Goal: Task Accomplishment & Management: Use online tool/utility

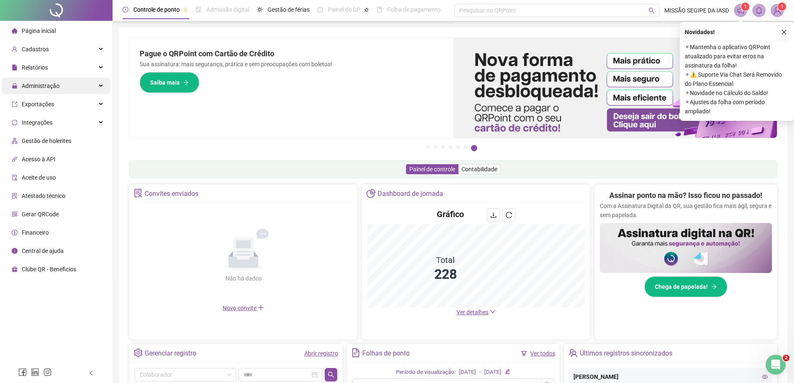
click at [47, 81] on span "Administração" at bounding box center [36, 86] width 48 height 17
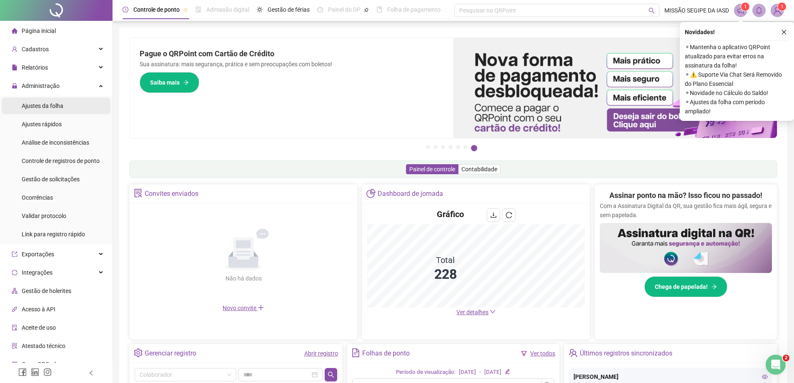
click at [60, 106] on span "Ajustes da folha" at bounding box center [43, 106] width 42 height 7
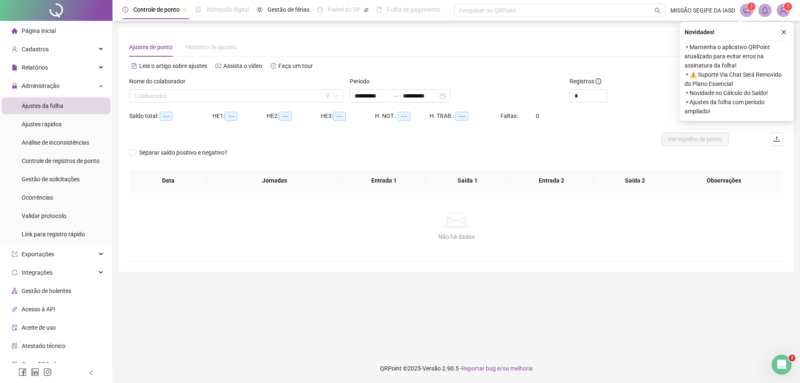
type input "**********"
click at [483, 58] on div "**********" at bounding box center [456, 150] width 654 height 224
click at [783, 32] on icon "close" at bounding box center [784, 32] width 6 height 6
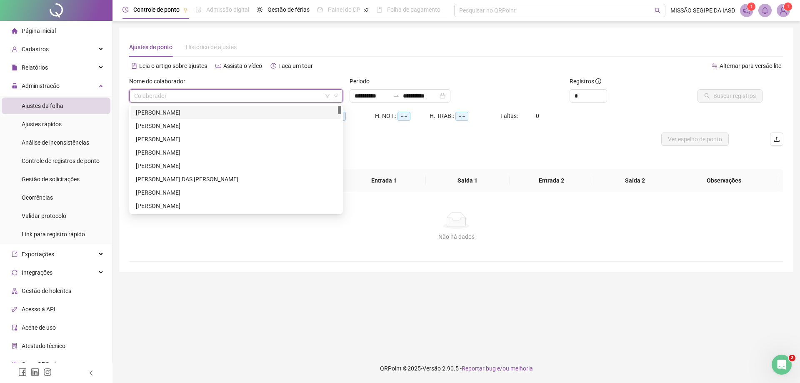
click at [197, 98] on input "search" at bounding box center [232, 96] width 196 height 13
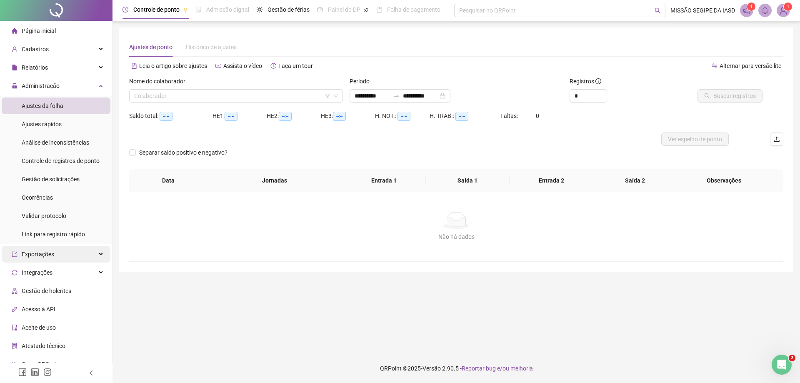
click at [60, 250] on div "Exportações" at bounding box center [56, 254] width 109 height 17
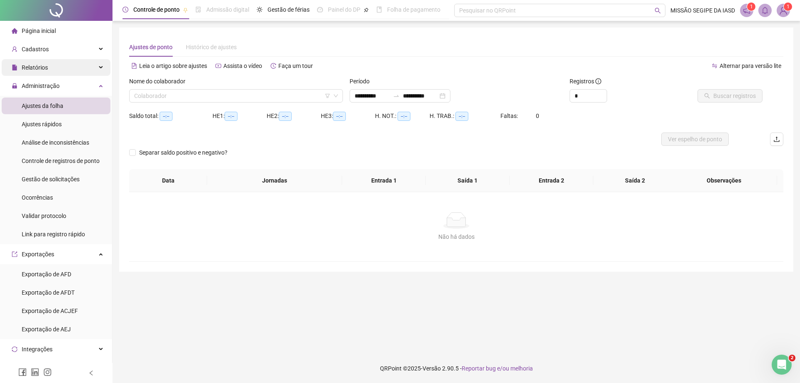
click at [43, 68] on span "Relatórios" at bounding box center [35, 67] width 26 height 7
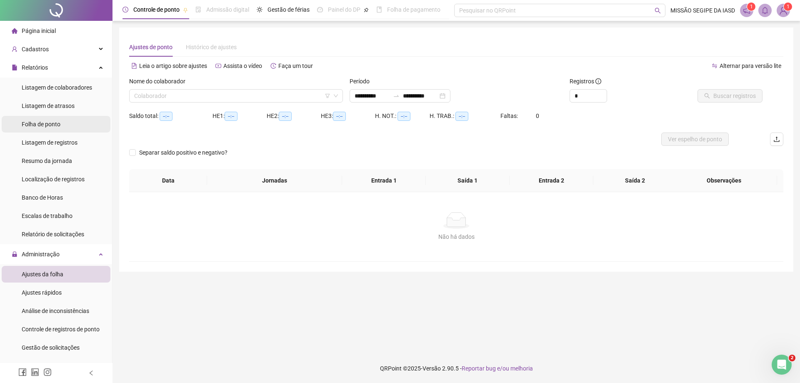
click at [51, 125] on span "Folha de ponto" at bounding box center [41, 124] width 39 height 7
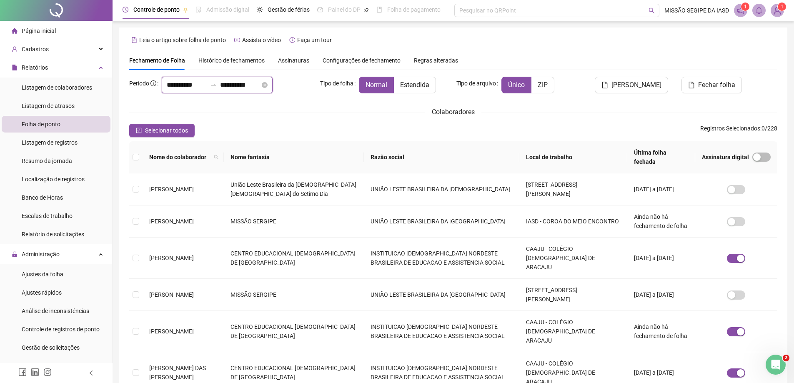
click at [175, 84] on input "**********" at bounding box center [187, 85] width 40 height 10
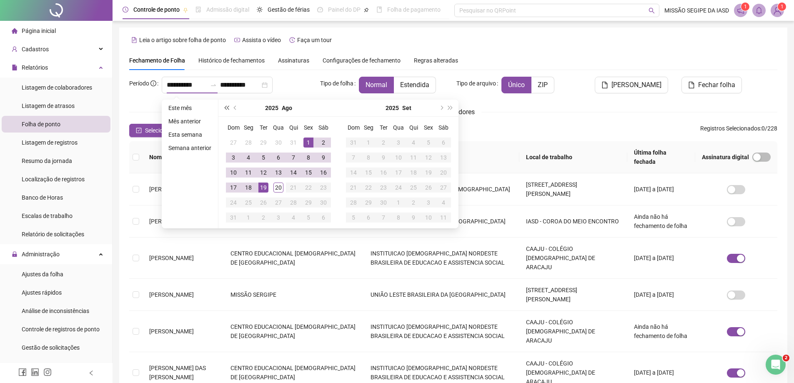
click at [228, 108] on span "super-prev-year" at bounding box center [226, 108] width 4 height 4
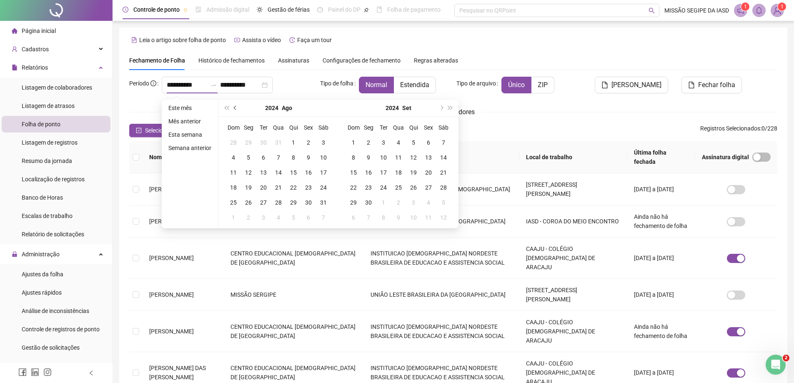
click at [231, 107] on button "prev-year" at bounding box center [235, 108] width 9 height 17
click at [451, 108] on span "super-next-year" at bounding box center [450, 108] width 4 height 4
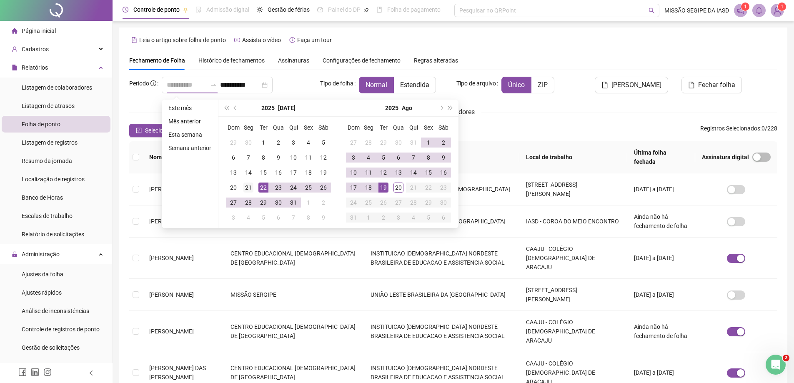
type input "**********"
click at [249, 187] on div "21" at bounding box center [248, 188] width 10 height 10
type input "**********"
drag, startPoint x: 395, startPoint y: 185, endPoint x: 387, endPoint y: 186, distance: 8.1
click at [387, 186] on tr "17 18 19 20 21 22 23" at bounding box center [398, 187] width 105 height 15
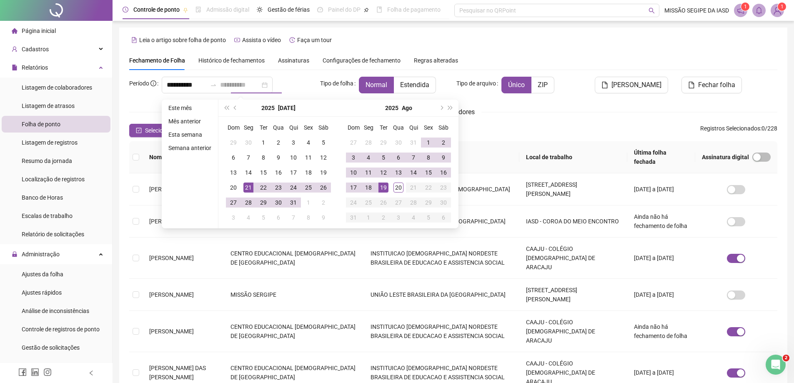
click at [387, 186] on div "19" at bounding box center [383, 188] width 10 height 10
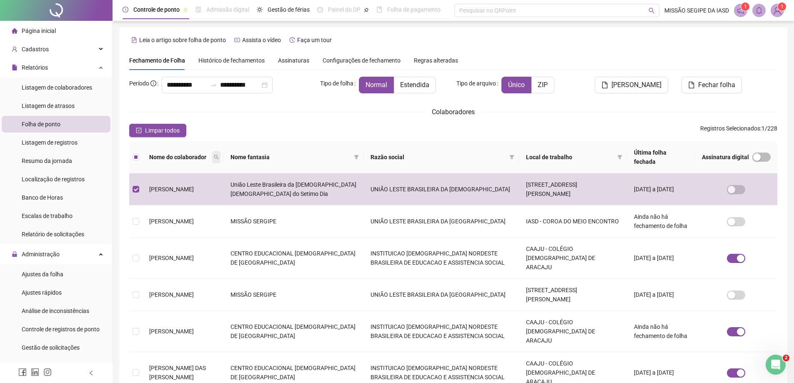
click at [220, 155] on span at bounding box center [216, 157] width 8 height 13
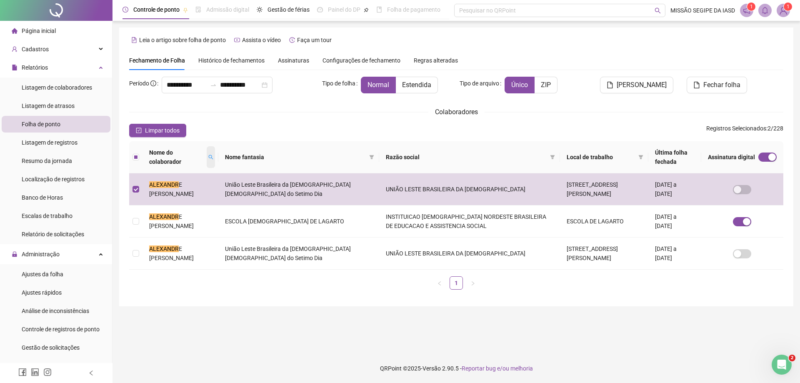
click at [215, 160] on span at bounding box center [211, 157] width 8 height 22
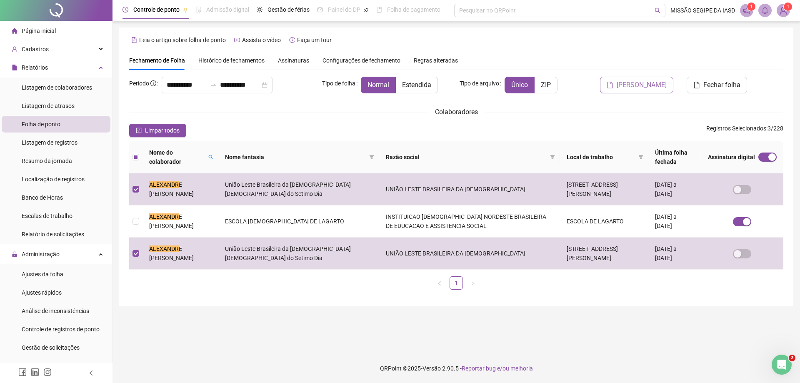
click at [631, 82] on span "[PERSON_NAME]" at bounding box center [642, 85] width 50 height 10
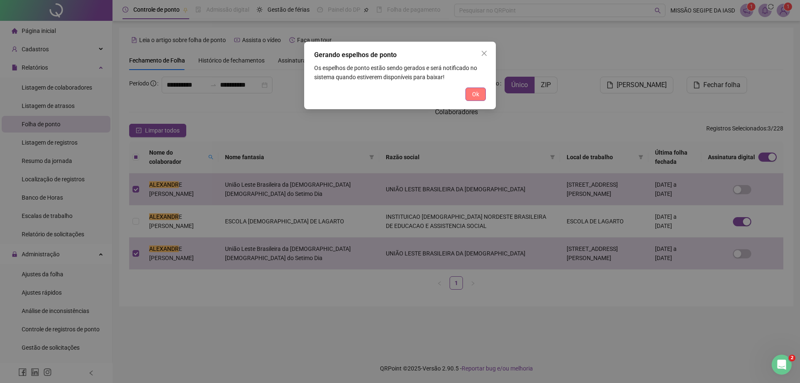
click at [473, 95] on span "Ok" at bounding box center [475, 94] width 7 height 9
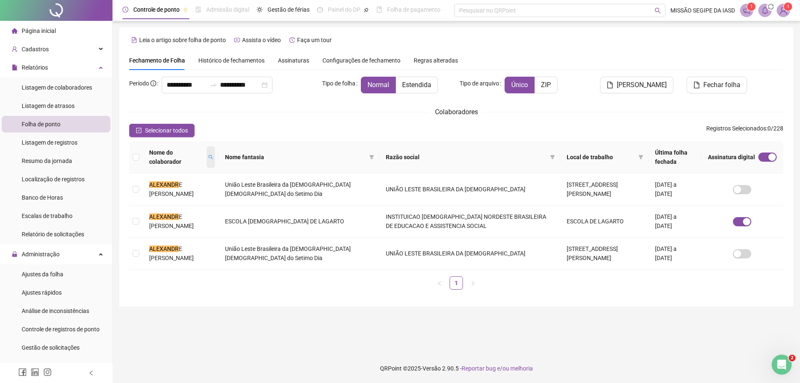
click at [213, 160] on icon "search" at bounding box center [210, 157] width 5 height 5
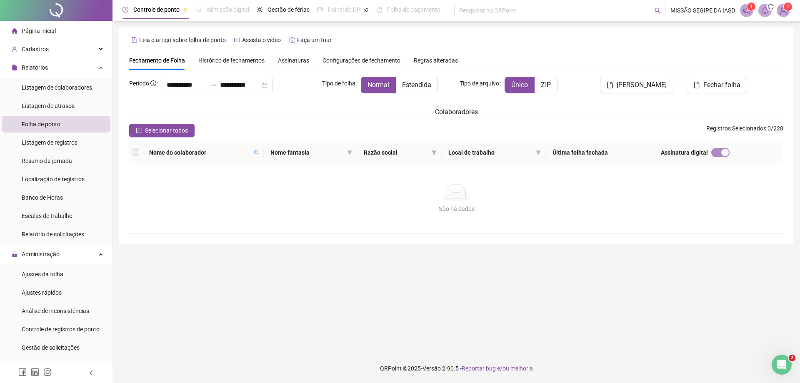
click at [255, 155] on div "Nome do colaborador" at bounding box center [203, 152] width 108 height 9
click at [255, 155] on span at bounding box center [256, 152] width 8 height 13
click at [258, 156] on span at bounding box center [256, 152] width 8 height 13
click at [260, 149] on span at bounding box center [256, 152] width 8 height 13
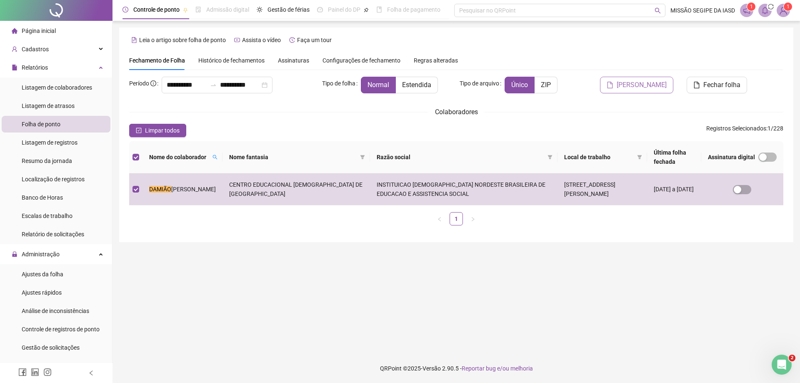
click at [649, 93] on button "[PERSON_NAME]" at bounding box center [636, 85] width 73 height 17
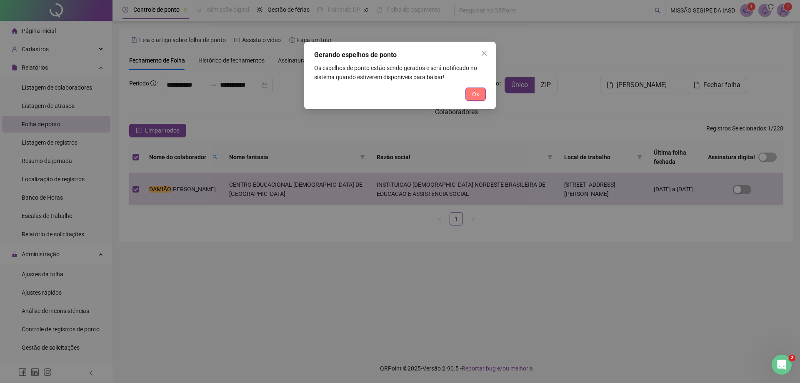
click at [467, 95] on div "Ok" at bounding box center [400, 94] width 172 height 13
click at [471, 95] on button "Ok" at bounding box center [476, 94] width 20 height 13
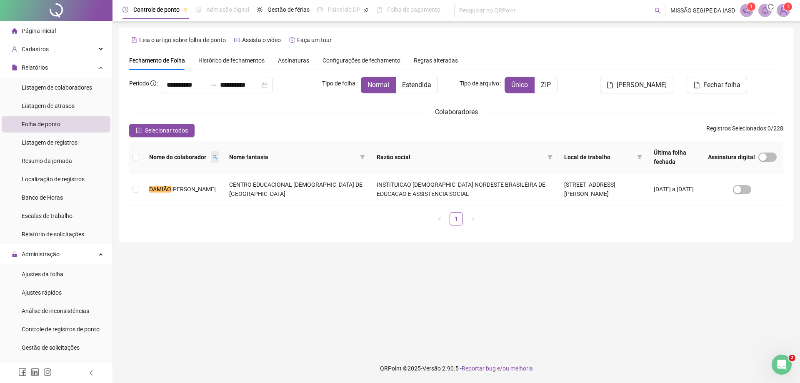
click at [217, 155] on icon "search" at bounding box center [215, 157] width 5 height 5
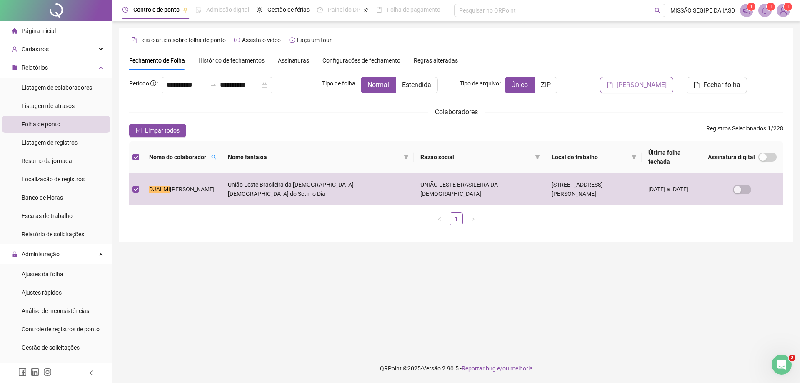
click at [638, 88] on span "[PERSON_NAME]" at bounding box center [642, 85] width 50 height 10
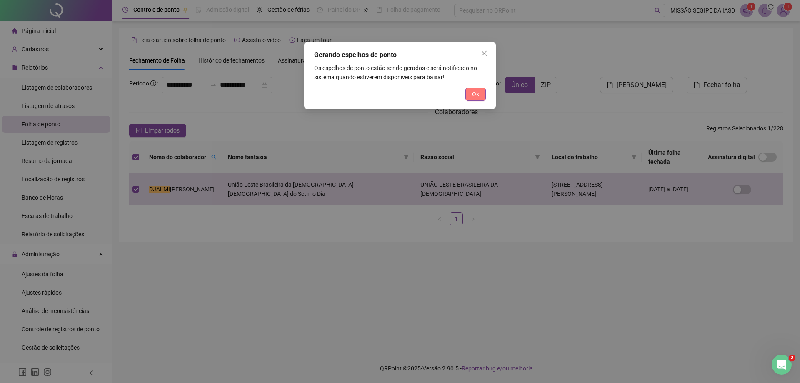
click at [479, 99] on button "Ok" at bounding box center [476, 94] width 20 height 13
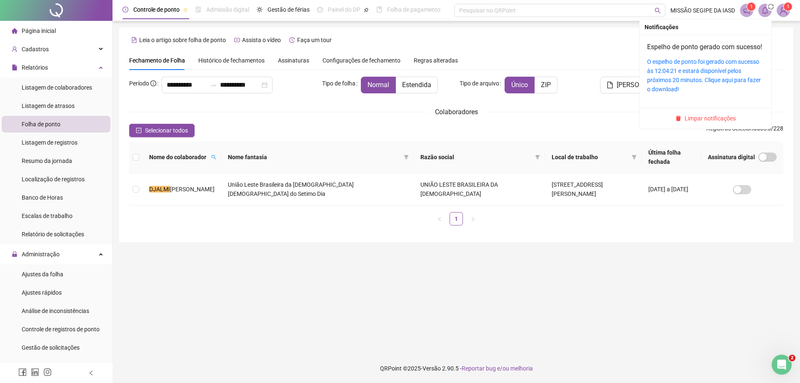
click at [765, 7] on icon "bell" at bounding box center [765, 11] width 8 height 8
click at [767, 14] on span at bounding box center [765, 10] width 13 height 13
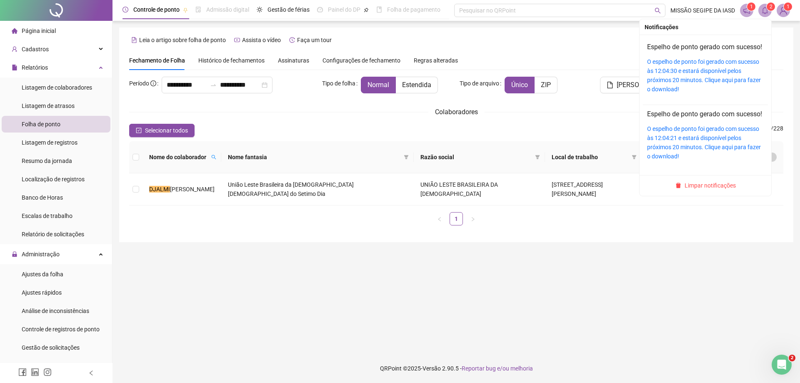
click at [692, 153] on div "O espelho de ponto foi gerado com sucesso às 12:04:21 e estará disponível pelos…" at bounding box center [705, 142] width 117 height 37
click at [689, 148] on link "O espelho de ponto foi gerado com sucesso às 12:04:21 e estará disponível pelos…" at bounding box center [704, 142] width 114 height 34
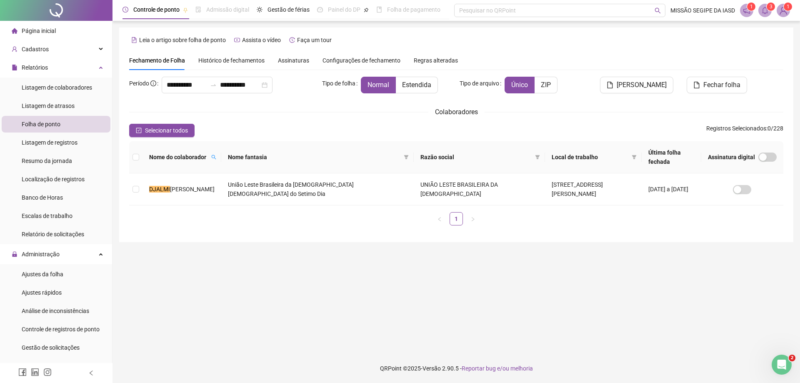
click at [765, 9] on icon "bell" at bounding box center [765, 11] width 8 height 8
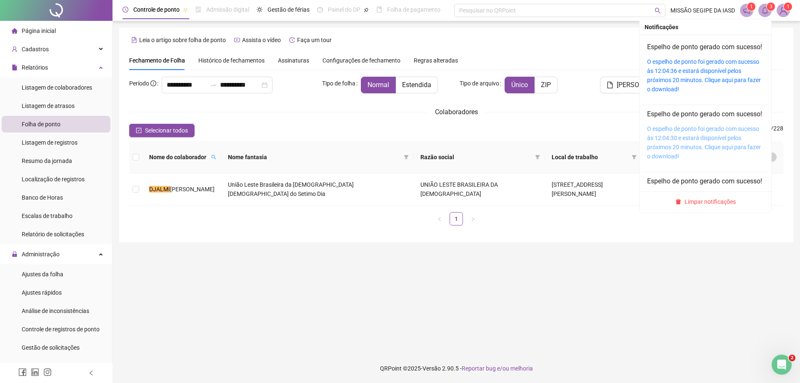
click at [714, 160] on link "O espelho de ponto foi gerado com sucesso às 12:04:30 e estará disponível pelos…" at bounding box center [704, 142] width 114 height 34
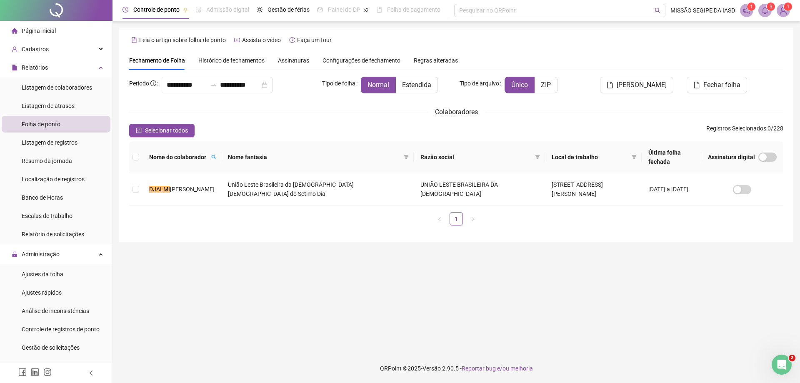
click at [761, 11] on icon "bell" at bounding box center [765, 11] width 8 height 8
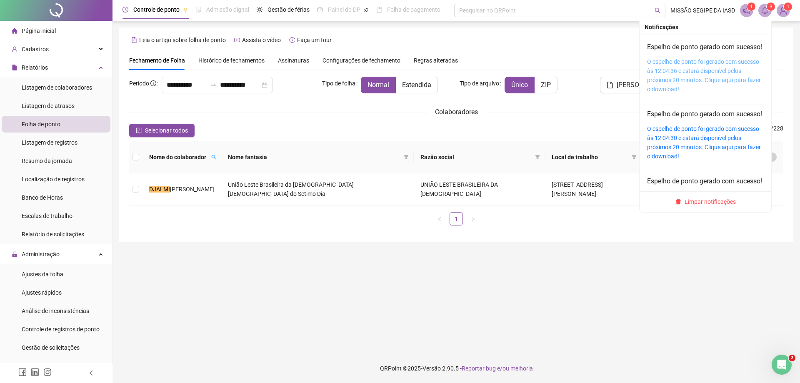
click at [684, 81] on link "O espelho de ponto foi gerado com sucesso às 12:04:36 e estará disponível pelos…" at bounding box center [704, 75] width 114 height 34
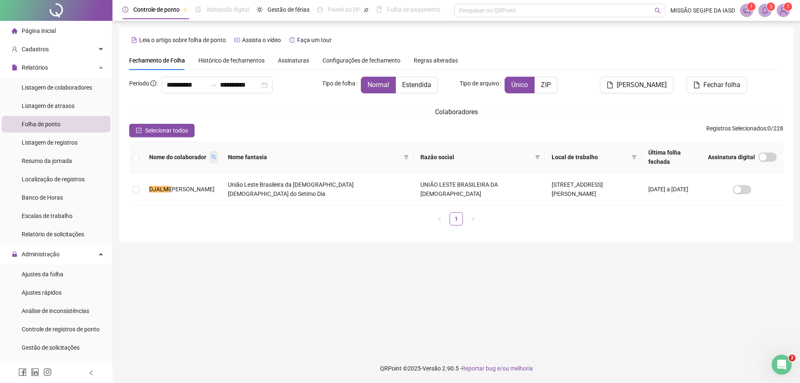
click at [212, 155] on icon "search" at bounding box center [213, 157] width 5 height 5
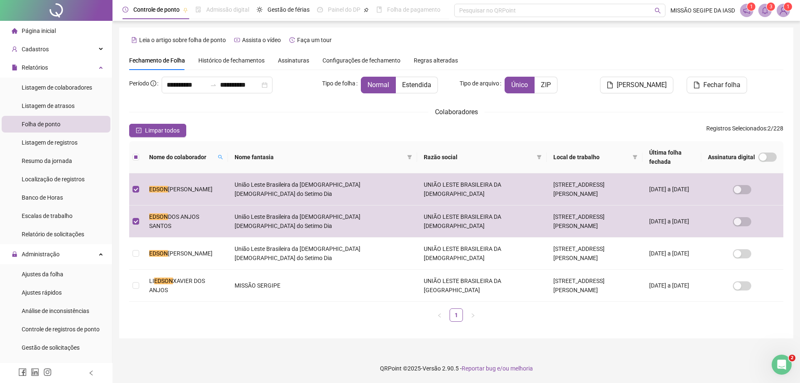
click at [218, 158] on th "Nome do colaborador" at bounding box center [185, 157] width 85 height 32
click at [218, 155] on icon "search" at bounding box center [220, 157] width 5 height 5
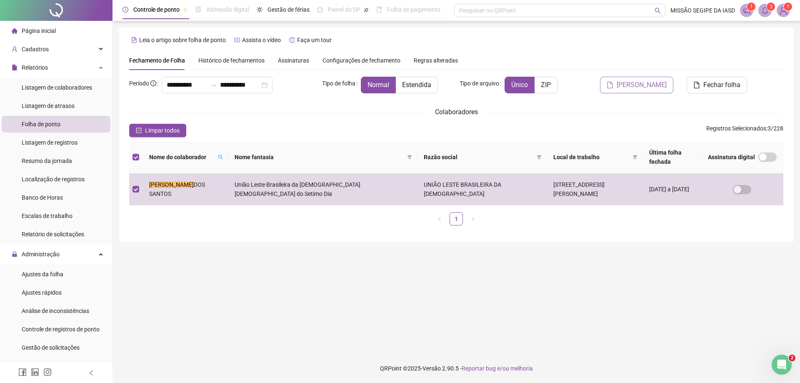
click at [670, 85] on button "[PERSON_NAME]" at bounding box center [636, 85] width 73 height 17
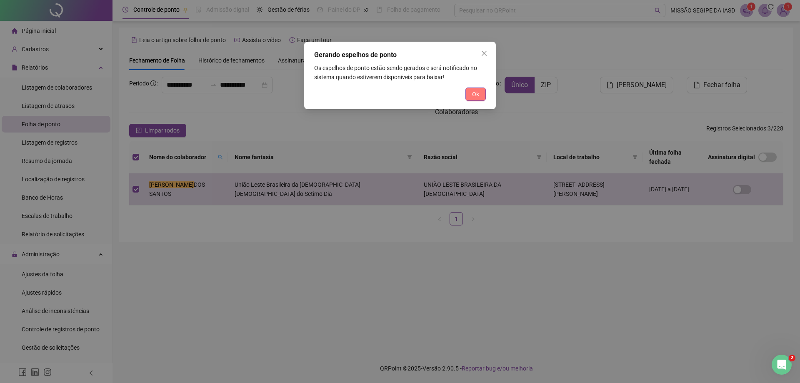
click at [480, 92] on button "Ok" at bounding box center [476, 94] width 20 height 13
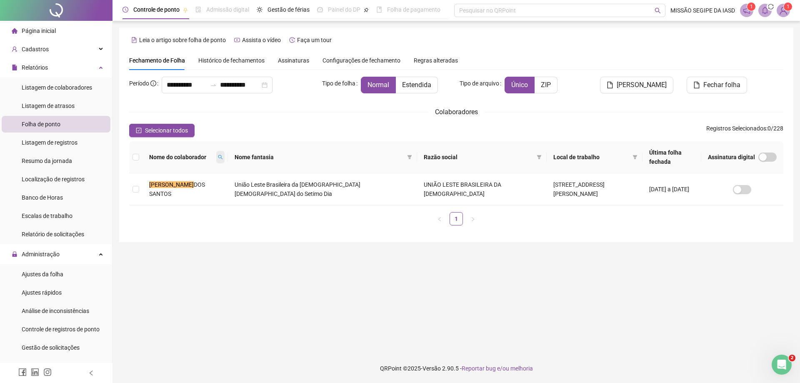
click at [216, 160] on span at bounding box center [220, 157] width 8 height 13
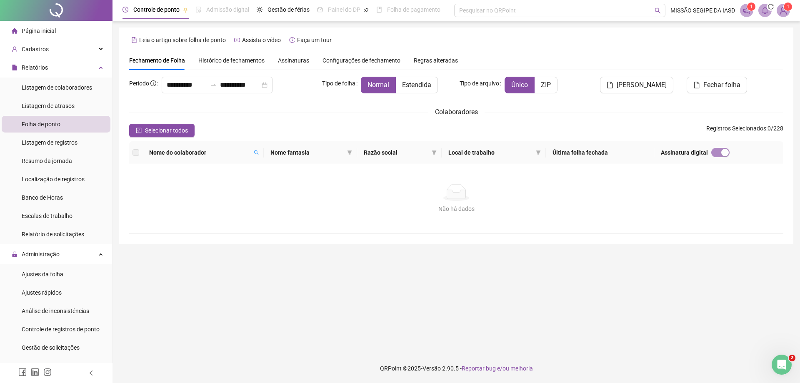
click at [266, 153] on tr "Nome do colaborador Nome fantasia Razão social Local de trabalho Última folha f…" at bounding box center [456, 152] width 654 height 23
click at [260, 153] on span at bounding box center [256, 152] width 8 height 13
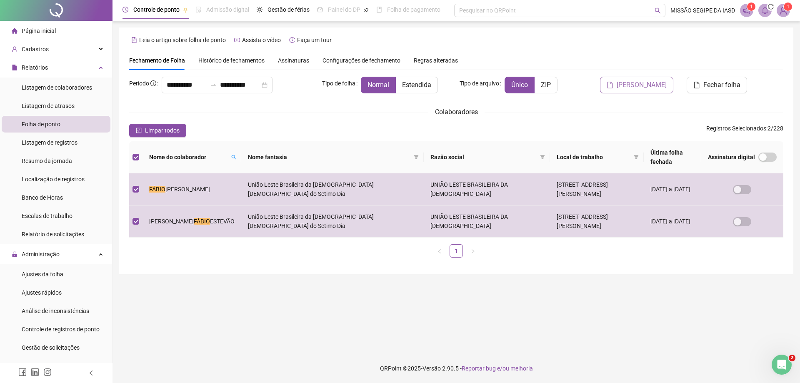
click at [650, 85] on span "[PERSON_NAME]" at bounding box center [642, 85] width 50 height 10
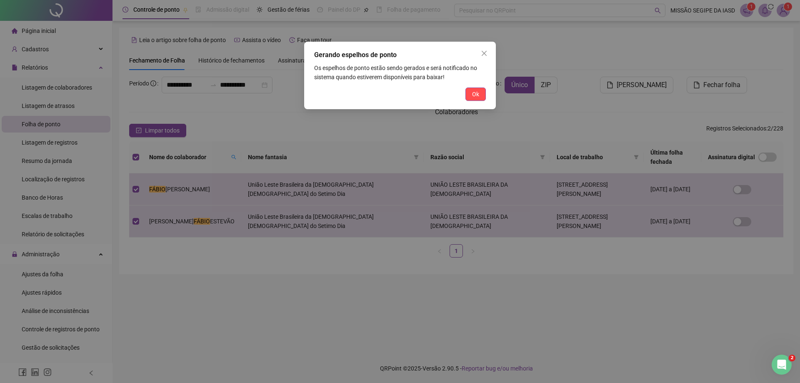
click at [476, 93] on span "Ok" at bounding box center [475, 94] width 7 height 9
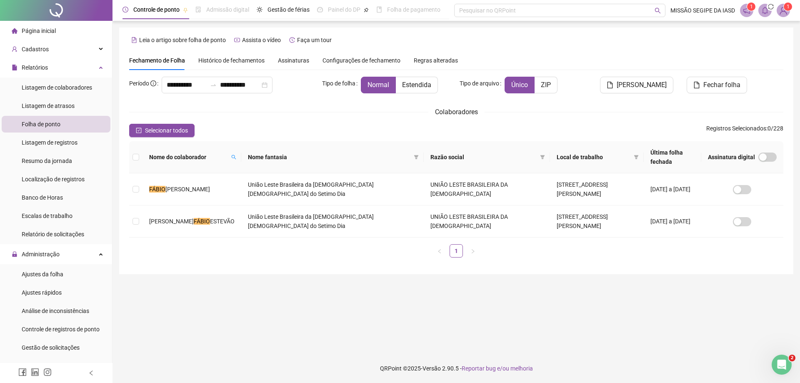
click at [211, 160] on th "Nome do colaborador" at bounding box center [192, 157] width 99 height 32
click at [231, 156] on icon "search" at bounding box center [233, 157] width 5 height 5
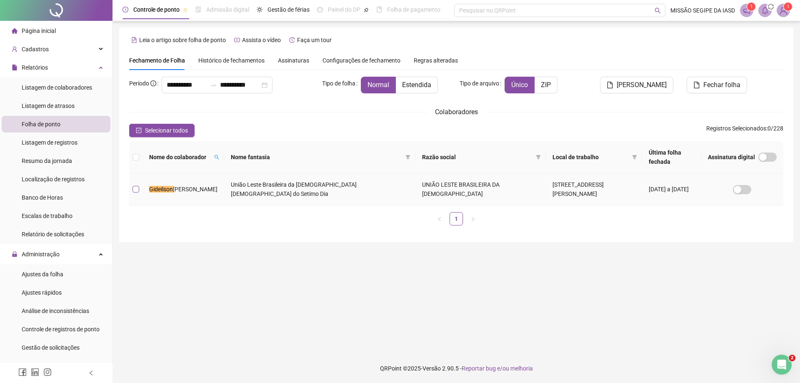
click at [135, 193] on label at bounding box center [136, 189] width 7 height 9
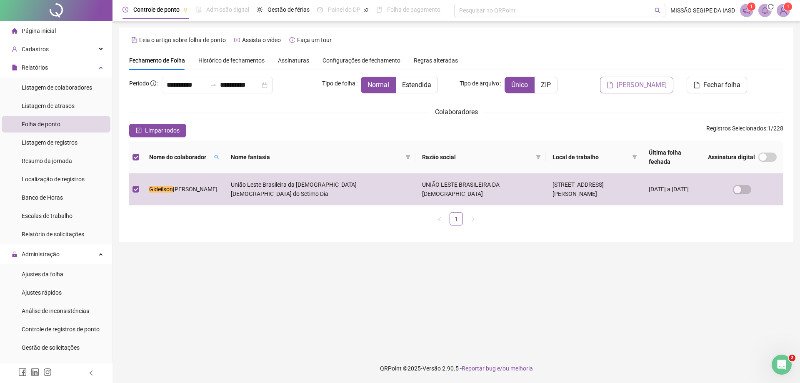
click at [650, 93] on button "[PERSON_NAME]" at bounding box center [636, 85] width 73 height 17
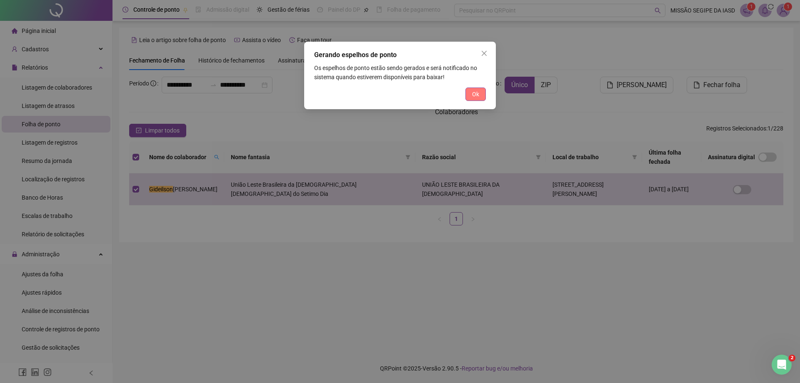
click at [469, 95] on button "Ok" at bounding box center [476, 94] width 20 height 13
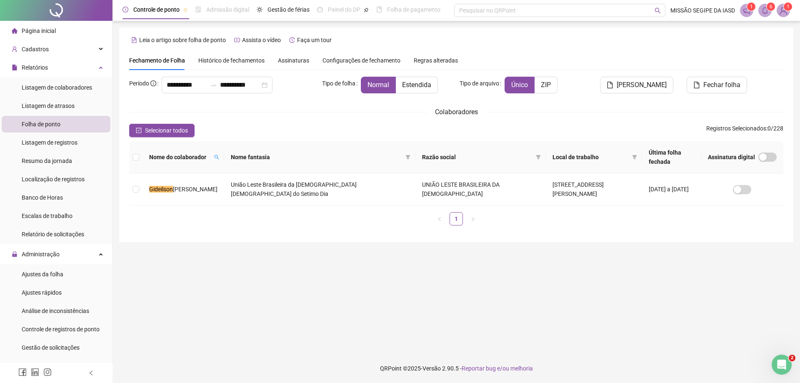
click at [763, 16] on span at bounding box center [765, 10] width 13 height 13
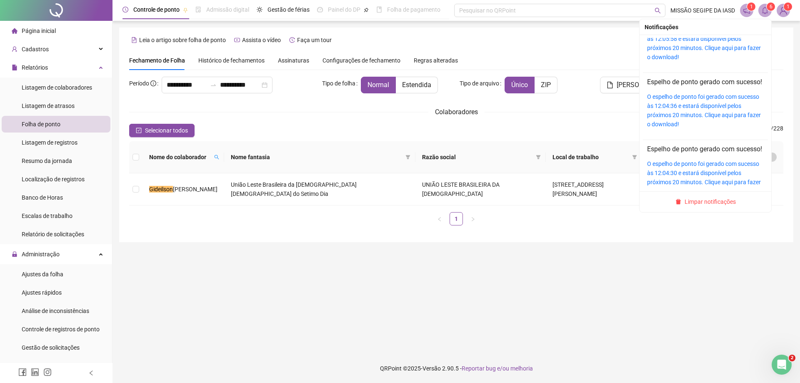
scroll to position [167, 0]
click at [682, 60] on link "O espelho de ponto foi gerado com sucesso às 12:05:58 e estará disponível pelos…" at bounding box center [704, 43] width 114 height 34
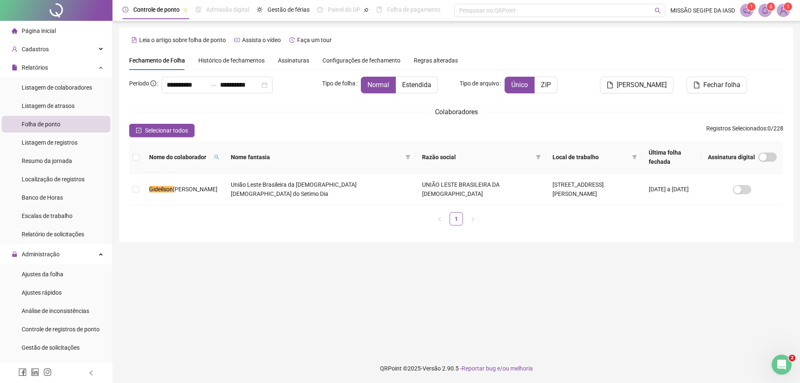
click at [771, 11] on span at bounding box center [765, 10] width 13 height 13
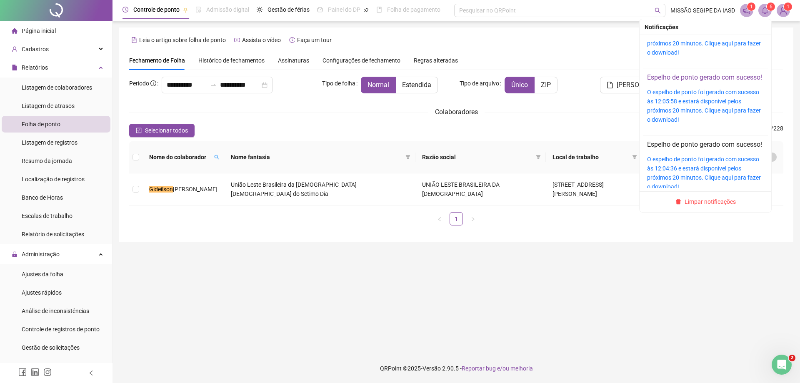
scroll to position [83, 0]
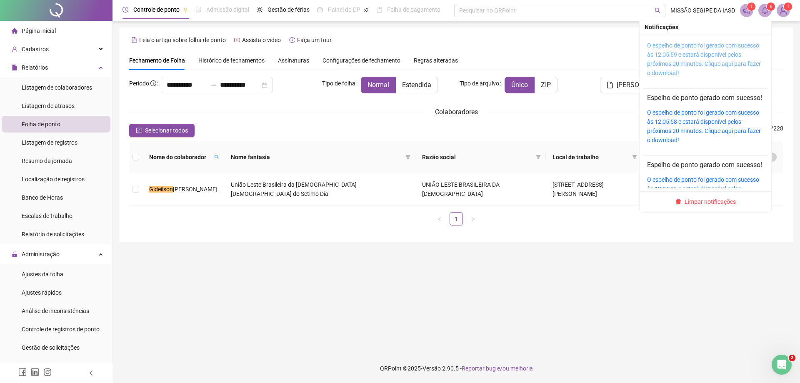
click at [691, 67] on link "O espelho de ponto foi gerado com sucesso às 12:05:59 e estará disponível pelos…" at bounding box center [704, 59] width 114 height 34
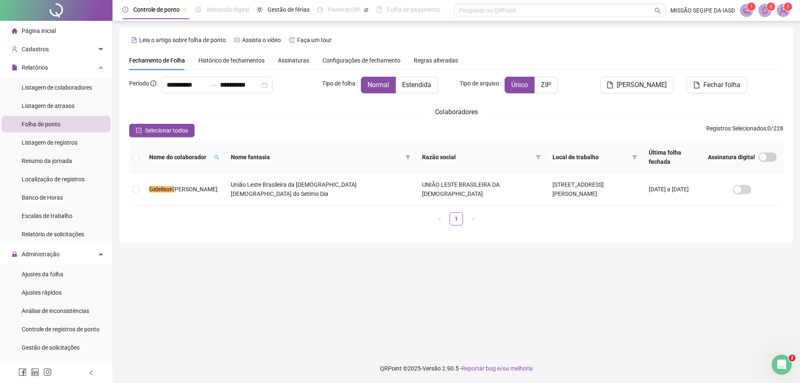
click at [770, 9] on span "6" at bounding box center [771, 7] width 3 height 6
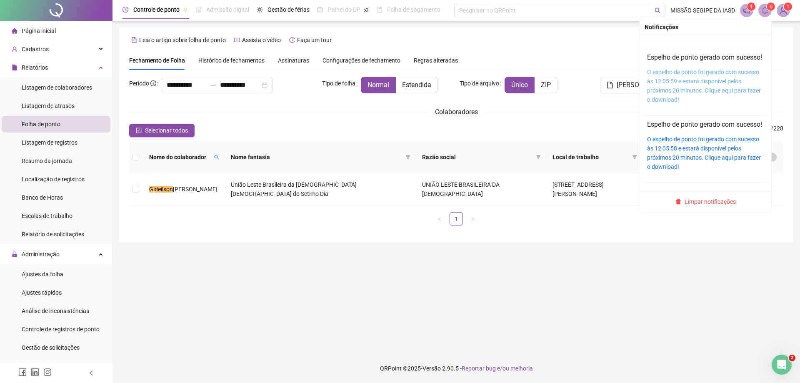
scroll to position [42, 0]
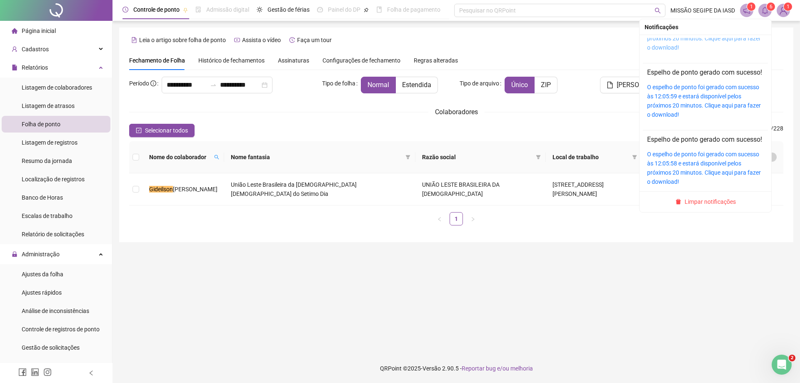
click at [687, 46] on link "O espelho de ponto foi gerado com sucesso às 12:06:02 e estará disponível pelos…" at bounding box center [704, 34] width 114 height 34
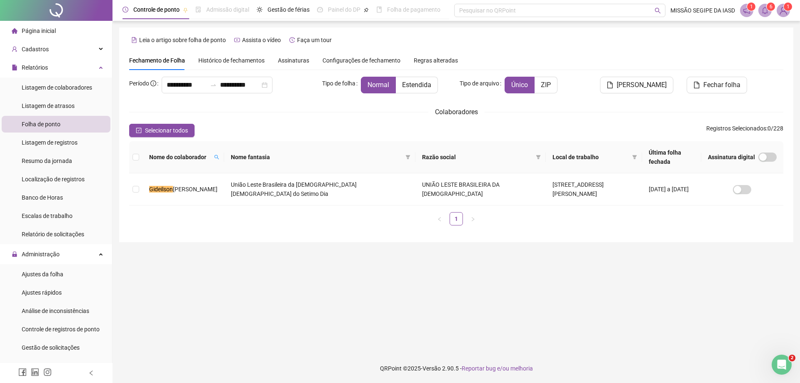
click at [757, 10] on div "1 6 1" at bounding box center [765, 10] width 50 height 13
click at [762, 9] on icon "bell" at bounding box center [765, 11] width 8 height 8
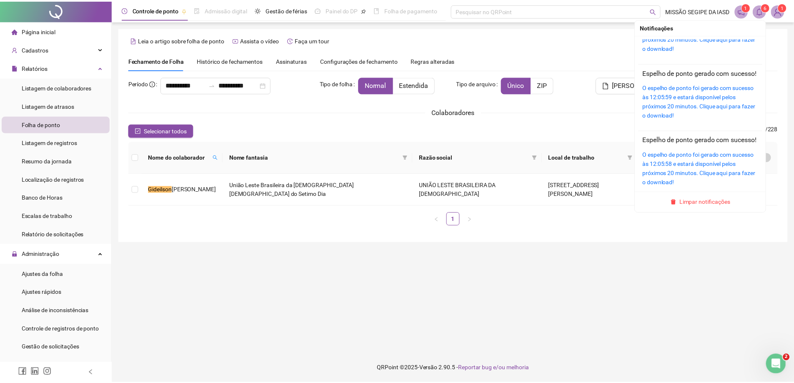
scroll to position [0, 0]
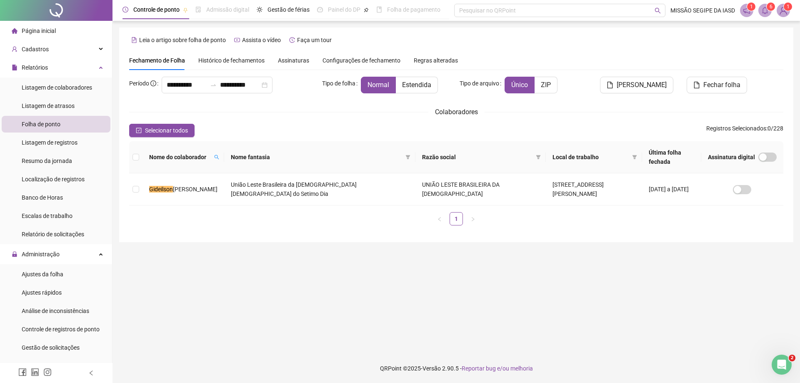
click at [215, 157] on th "Nome do colaborador" at bounding box center [184, 157] width 82 height 32
click at [214, 157] on icon "search" at bounding box center [216, 157] width 5 height 5
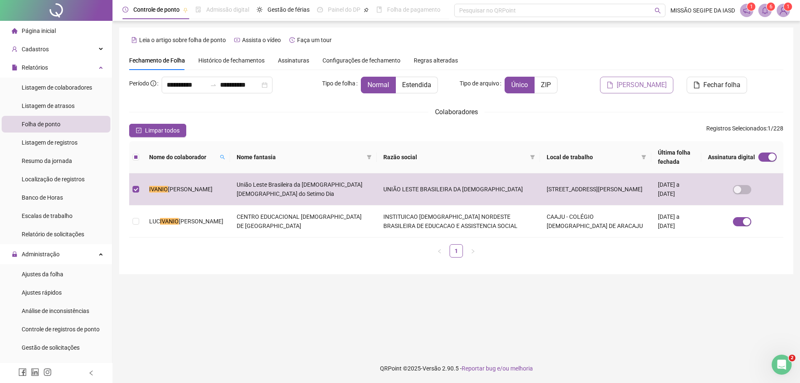
click at [652, 90] on span "[PERSON_NAME]" at bounding box center [642, 85] width 50 height 10
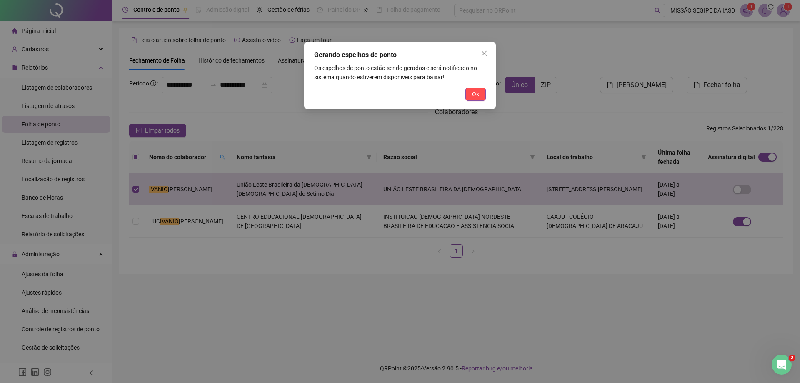
drag, startPoint x: 479, startPoint y: 93, endPoint x: 438, endPoint y: 95, distance: 41.7
click at [479, 93] on button "Ok" at bounding box center [476, 94] width 20 height 13
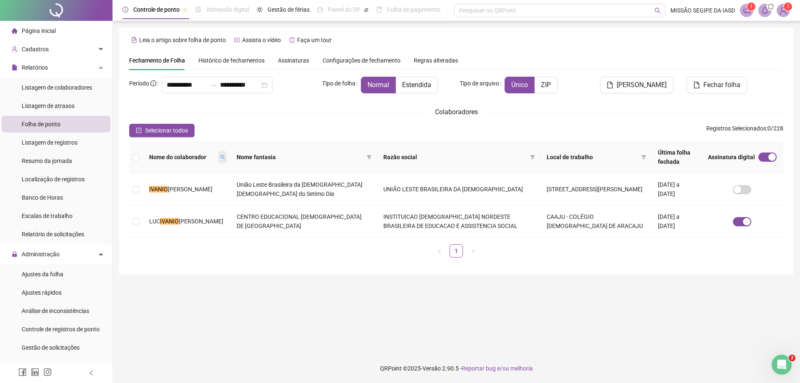
click at [218, 161] on span at bounding box center [222, 157] width 8 height 13
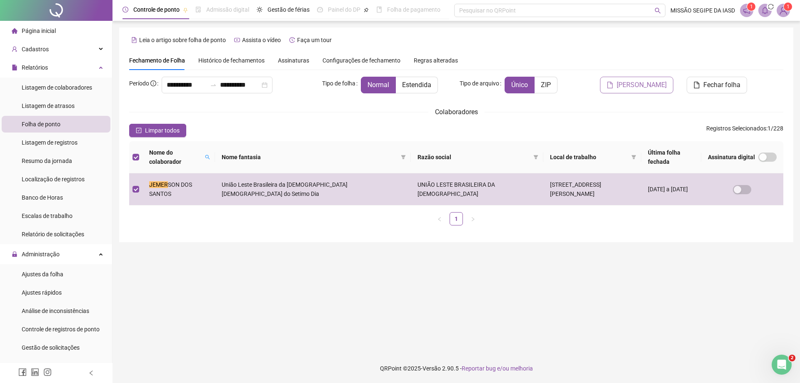
click at [666, 86] on span "[PERSON_NAME]" at bounding box center [642, 85] width 50 height 10
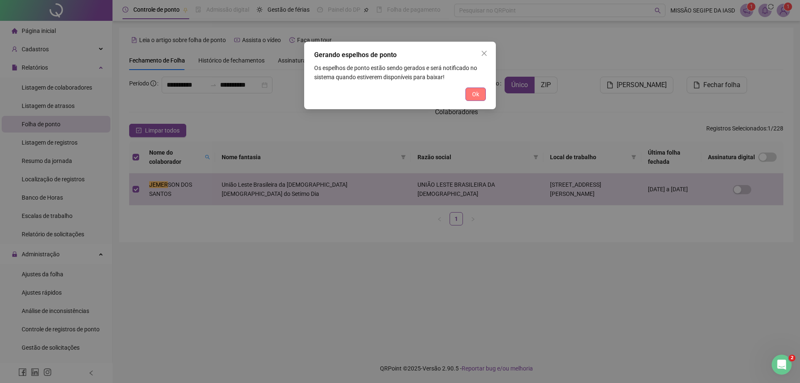
click at [483, 95] on button "Ok" at bounding box center [476, 94] width 20 height 13
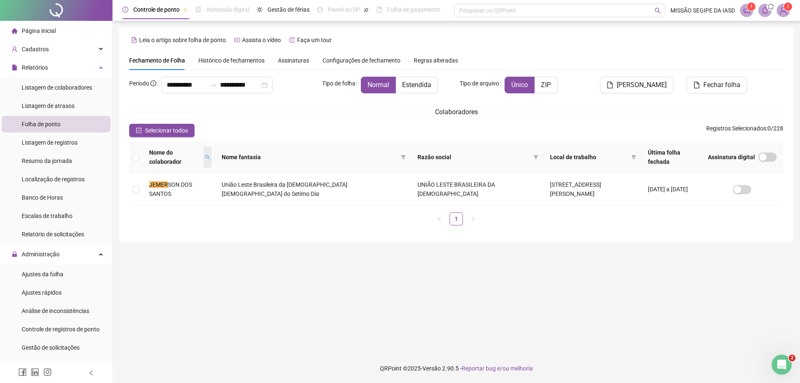
click at [205, 155] on icon "search" at bounding box center [207, 157] width 5 height 5
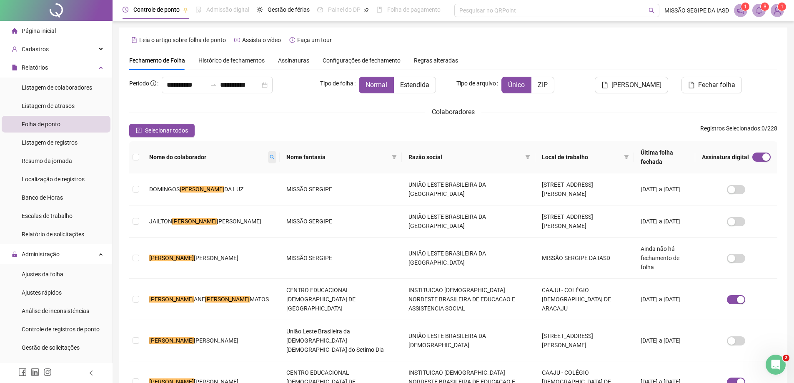
click at [268, 151] on span at bounding box center [272, 157] width 8 height 13
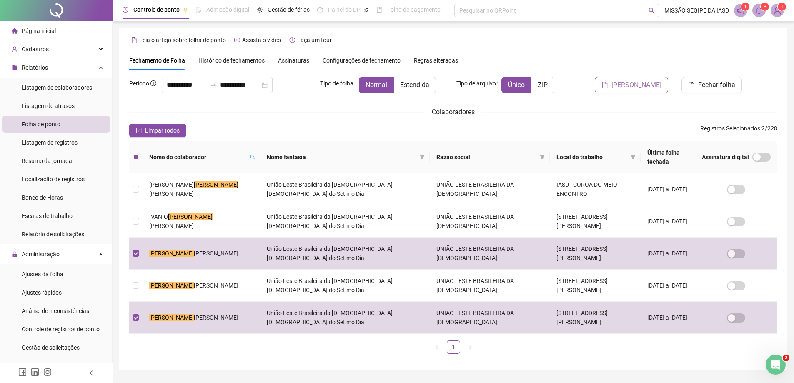
click at [624, 90] on span "[PERSON_NAME]" at bounding box center [636, 85] width 50 height 10
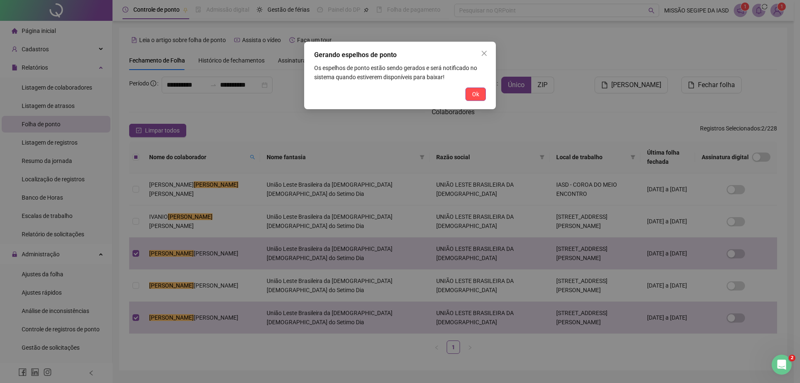
click at [770, 5] on div "Gerando espelhos de ponto Os espelhos de ponto estão sendo gerados e será notif…" at bounding box center [400, 191] width 800 height 383
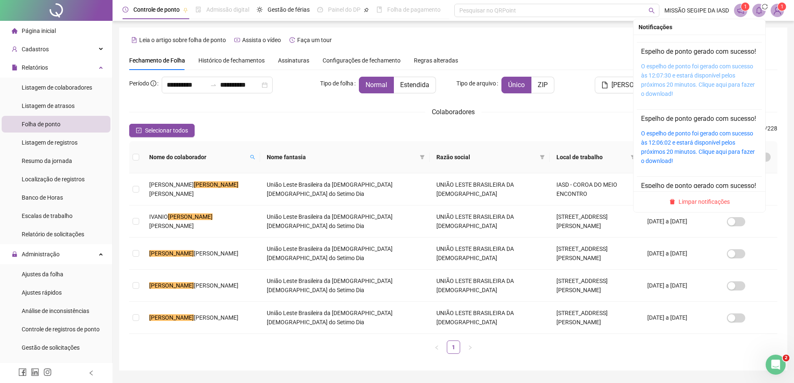
scroll to position [83, 0]
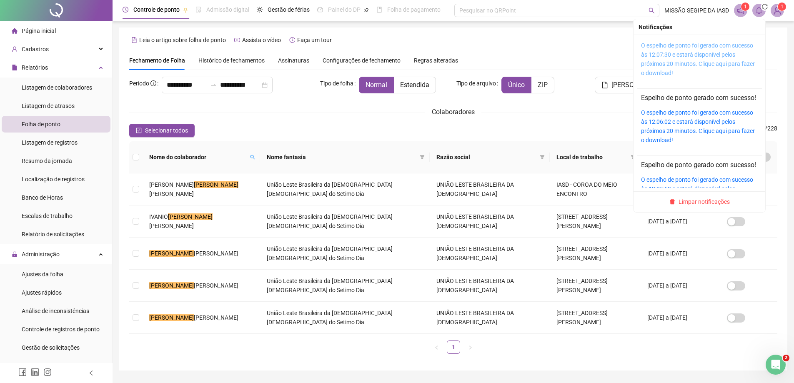
click at [681, 76] on link "O espelho de ponto foi gerado com sucesso às 12:07:30 e estará disponível pelos…" at bounding box center [698, 59] width 114 height 34
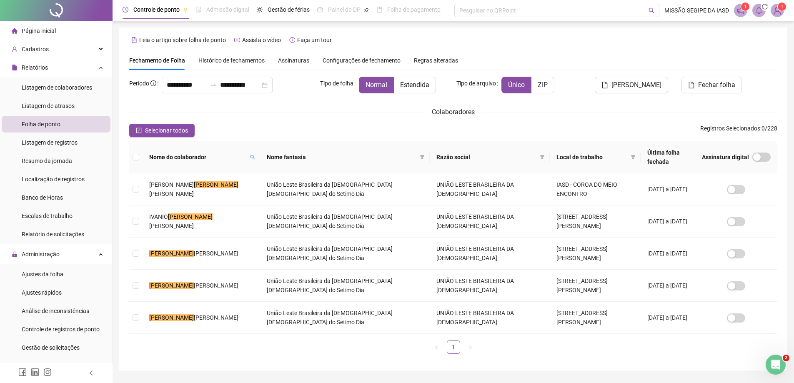
click at [756, 10] on span at bounding box center [758, 10] width 13 height 13
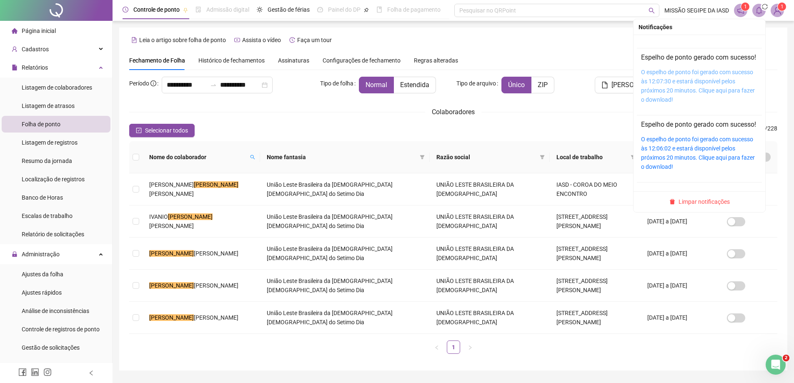
scroll to position [42, 0]
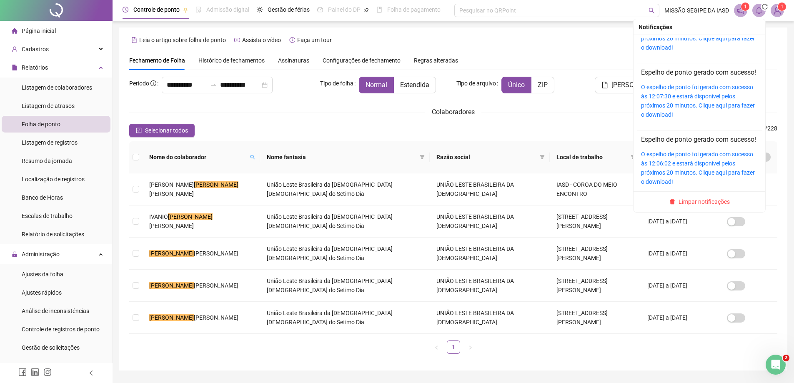
click at [682, 52] on div "O espelho de ponto foi gerado com sucesso às 12:07:35 e estará disponível pelos…" at bounding box center [699, 33] width 117 height 37
click at [682, 49] on link "O espelho de ponto foi gerado com sucesso às 12:07:35 e estará disponível pelos…" at bounding box center [698, 34] width 114 height 34
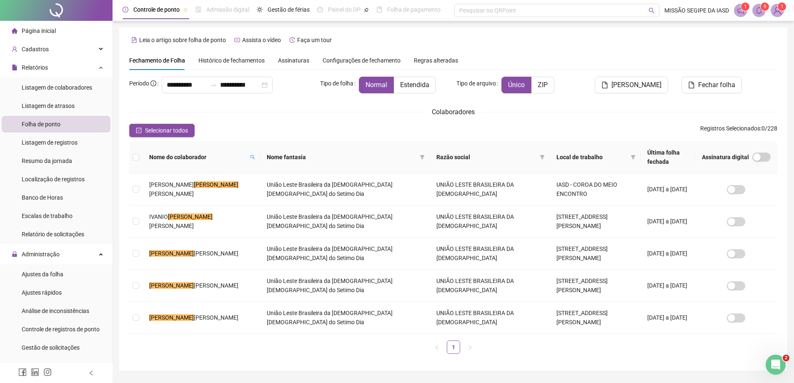
click at [760, 8] on icon "bell" at bounding box center [759, 11] width 8 height 8
click at [762, 7] on sup "9" at bounding box center [765, 7] width 8 height 8
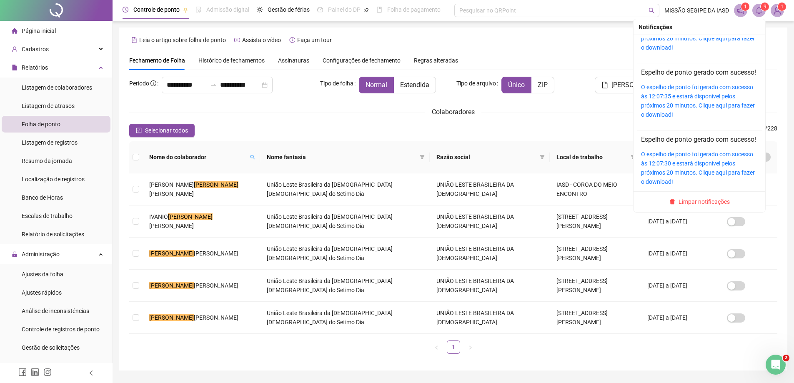
scroll to position [0, 0]
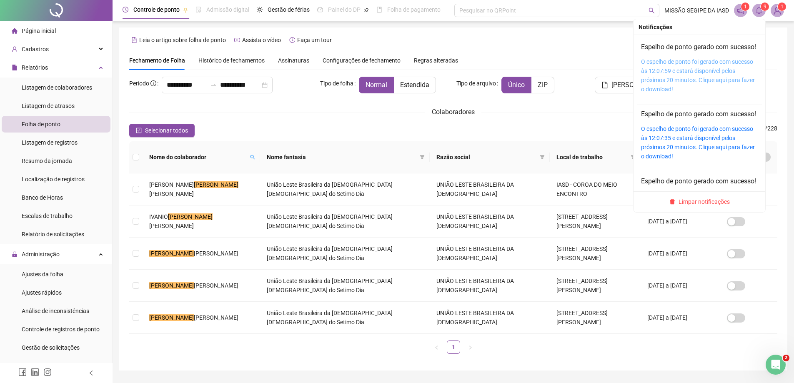
click at [706, 81] on link "O espelho de ponto foi gerado com sucesso às 12:07:59 e estará disponível pelos…" at bounding box center [698, 75] width 114 height 34
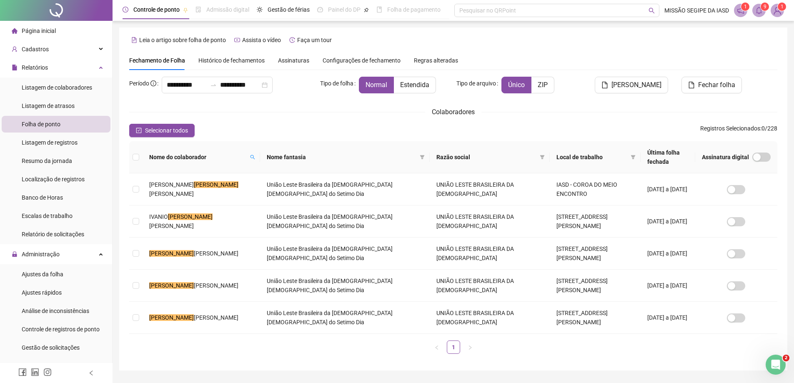
click at [763, 15] on span at bounding box center [758, 10] width 13 height 13
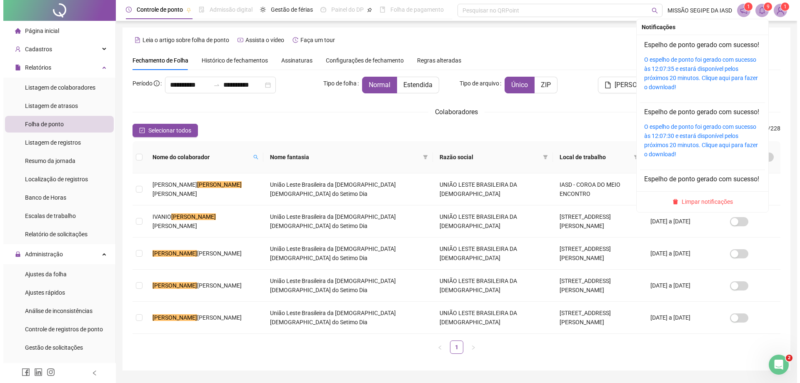
scroll to position [83, 0]
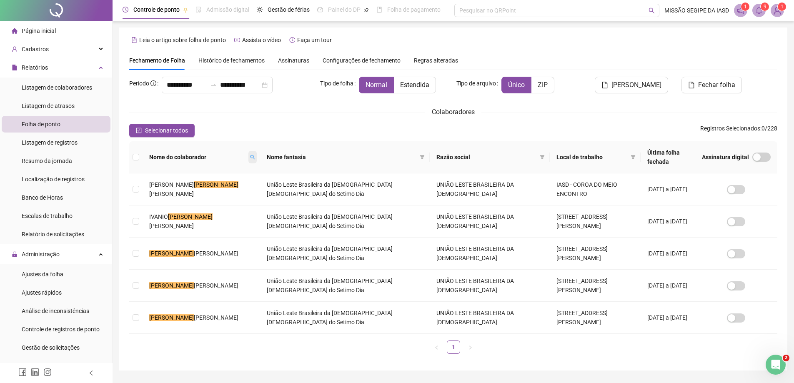
click at [250, 159] on icon "search" at bounding box center [252, 157] width 5 height 5
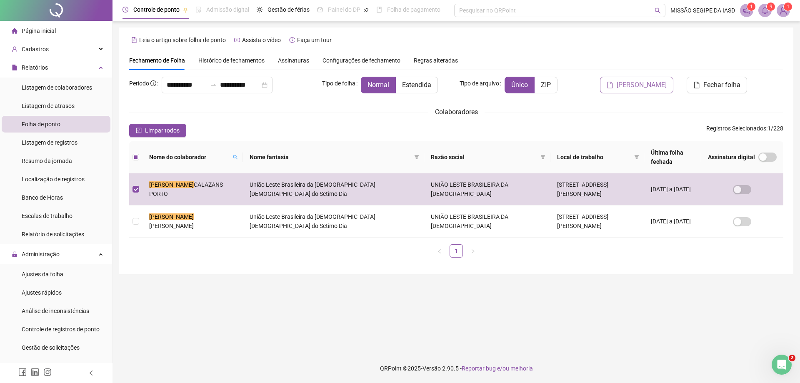
click at [627, 90] on button "[PERSON_NAME]" at bounding box center [636, 85] width 73 height 17
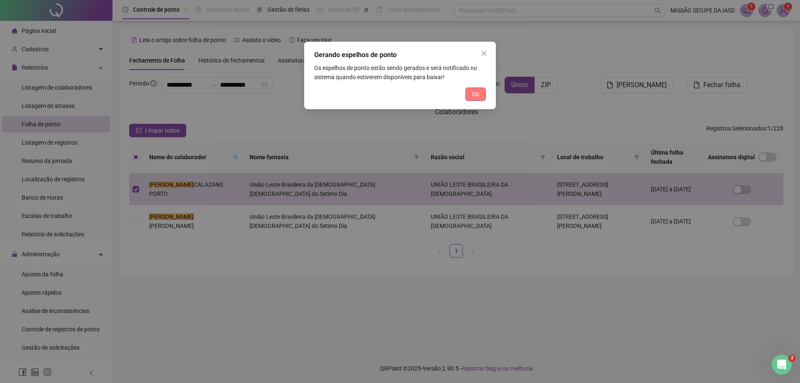
click at [476, 88] on div "Gerando espelhos de ponto Os espelhos de ponto estão sendo gerados e será notif…" at bounding box center [400, 76] width 192 height 68
click at [477, 95] on span "Ok" at bounding box center [475, 94] width 7 height 9
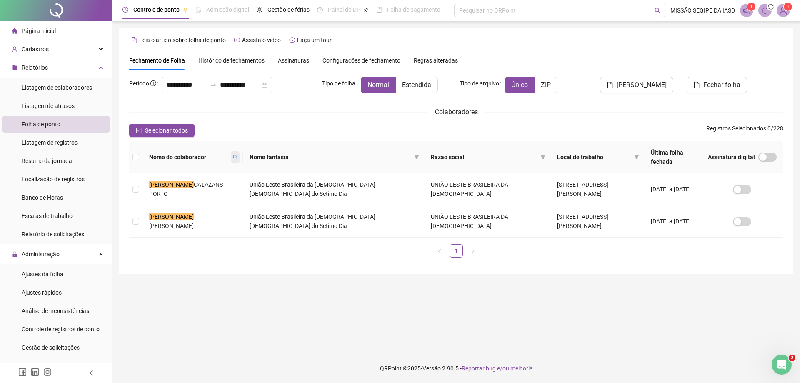
click at [231, 153] on span at bounding box center [235, 157] width 8 height 13
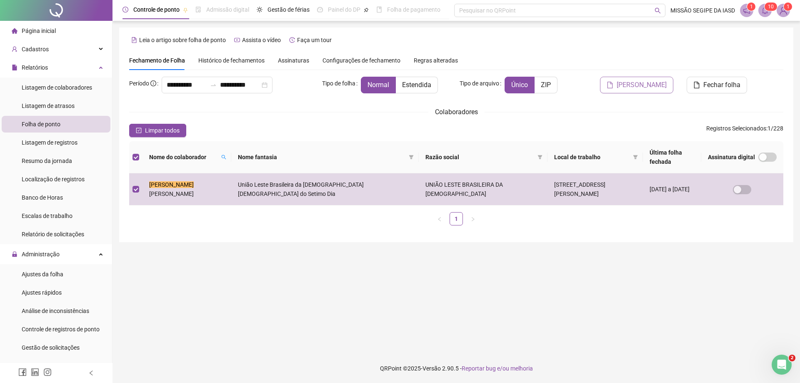
click at [639, 90] on button "[PERSON_NAME]" at bounding box center [636, 85] width 73 height 17
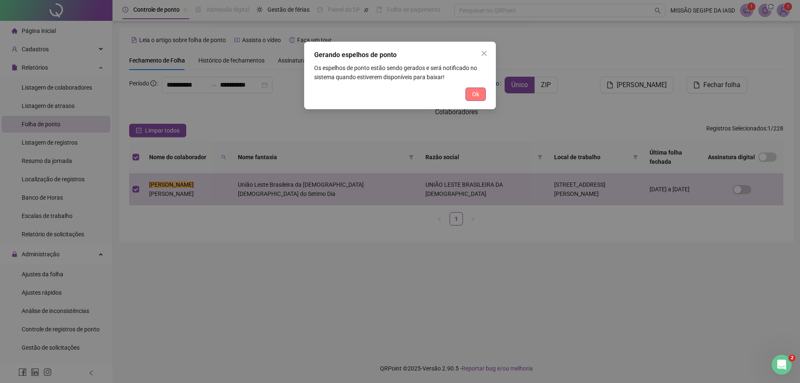
click at [480, 91] on button "Ok" at bounding box center [476, 94] width 20 height 13
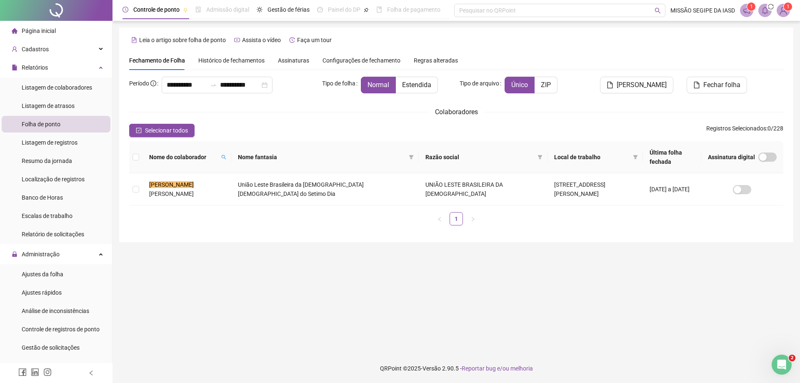
click at [773, 5] on icon "sync" at bounding box center [771, 7] width 8 height 8
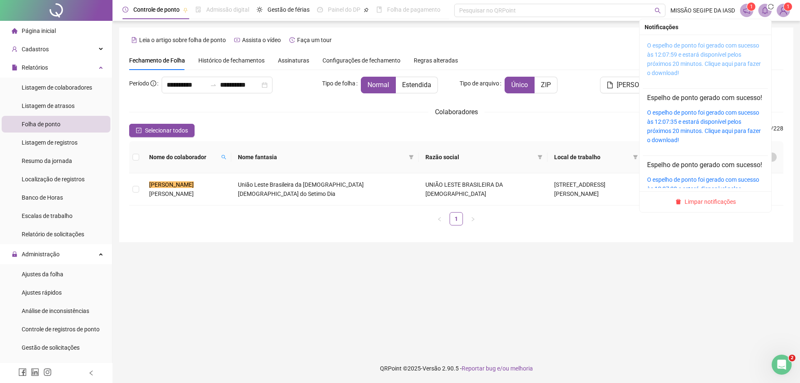
click at [708, 62] on link "O espelho de ponto foi gerado com sucesso às 12:07:59 e estará disponível pelos…" at bounding box center [704, 59] width 114 height 34
click at [764, 10] on icon "bell" at bounding box center [765, 11] width 8 height 8
click at [723, 74] on link "O espelho de ponto foi gerado com sucesso às 12:09:08 e estará disponível pelos…" at bounding box center [704, 59] width 114 height 34
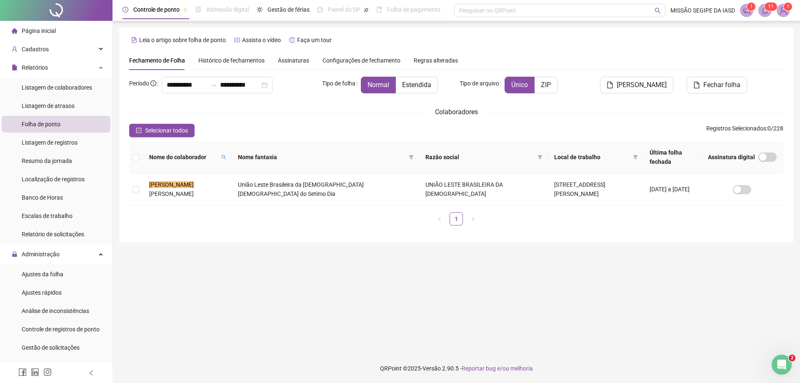
click at [770, 15] on span at bounding box center [765, 10] width 13 height 13
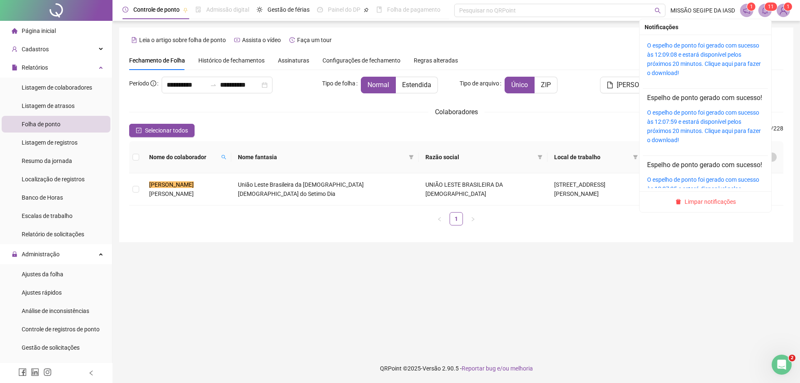
click at [767, 11] on icon "bell" at bounding box center [765, 11] width 6 height 8
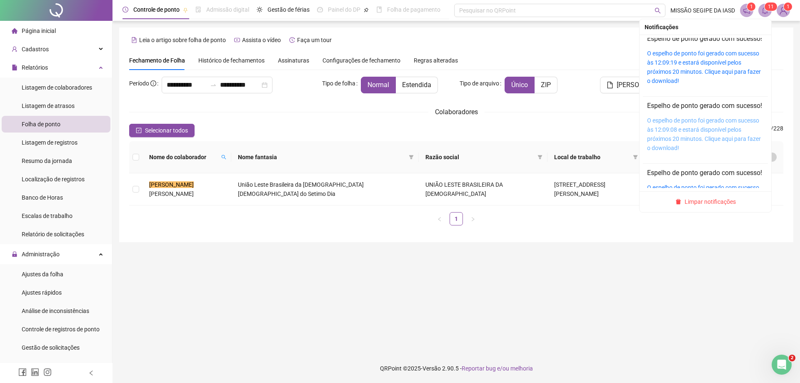
scroll to position [0, 0]
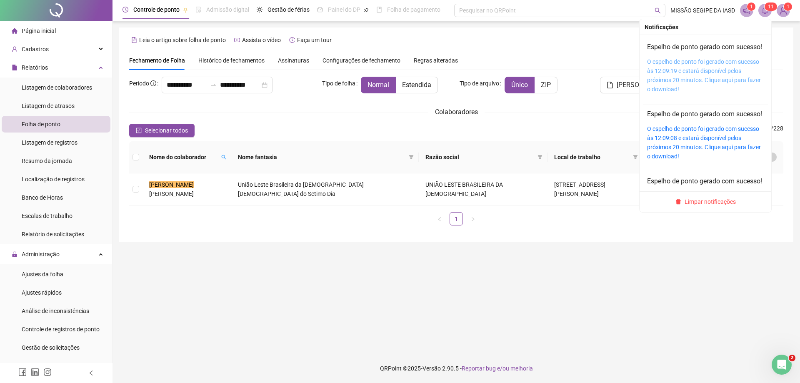
click at [719, 86] on link "O espelho de ponto foi gerado com sucesso às 12:09:19 e estará disponível pelos…" at bounding box center [704, 75] width 114 height 34
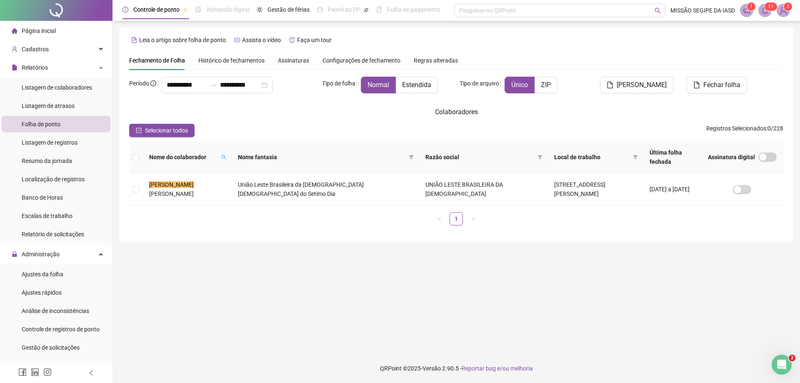
click at [769, 13] on icon "bell" at bounding box center [765, 11] width 8 height 8
click at [766, 12] on icon "bell" at bounding box center [765, 11] width 8 height 8
click at [220, 160] on span at bounding box center [224, 157] width 8 height 13
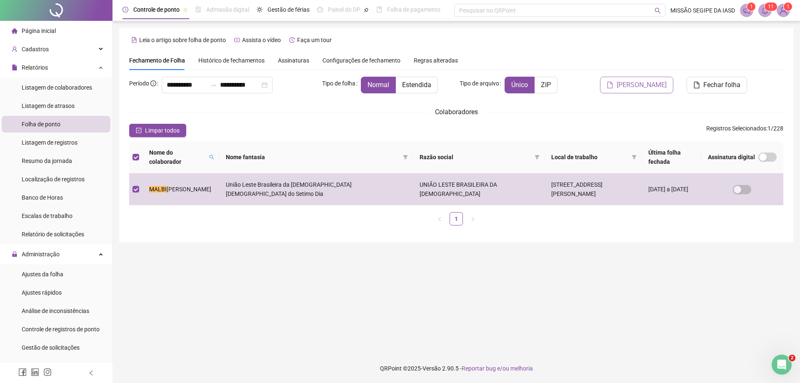
click at [651, 87] on span "[PERSON_NAME]" at bounding box center [642, 85] width 50 height 10
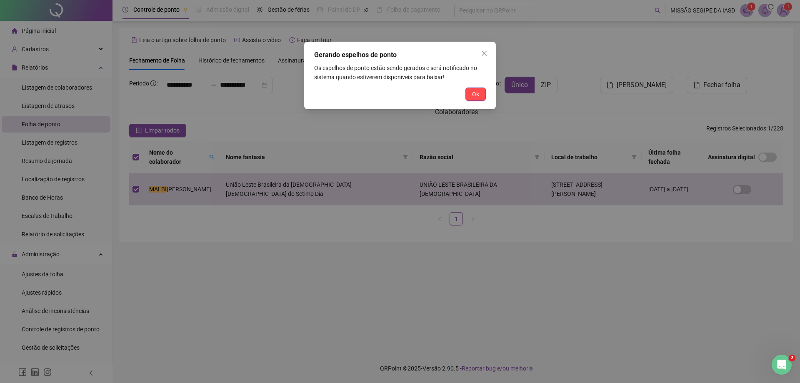
click at [476, 93] on span "Ok" at bounding box center [475, 94] width 7 height 9
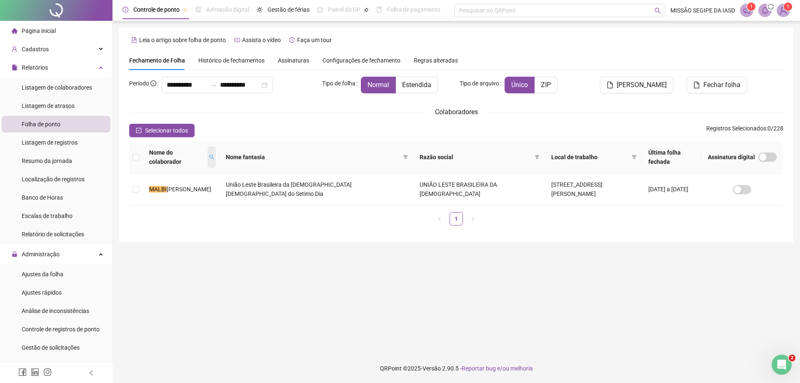
click at [214, 156] on icon "search" at bounding box center [212, 157] width 5 height 5
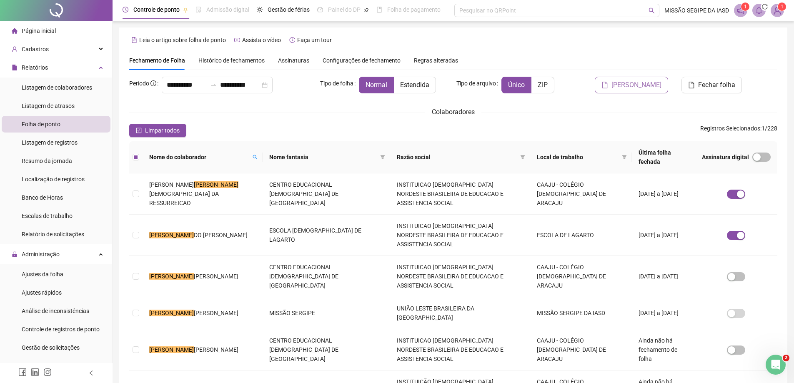
click at [643, 88] on span "[PERSON_NAME]" at bounding box center [636, 85] width 50 height 10
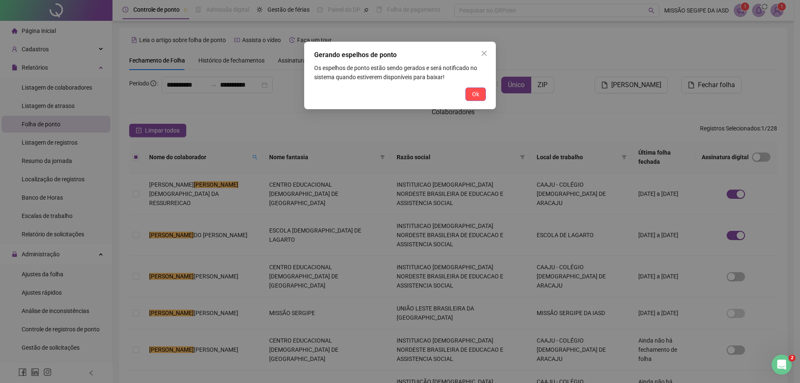
click at [761, 11] on div "Gerando espelhos de ponto Os espelhos de ponto estão sendo gerados e será notif…" at bounding box center [400, 191] width 800 height 383
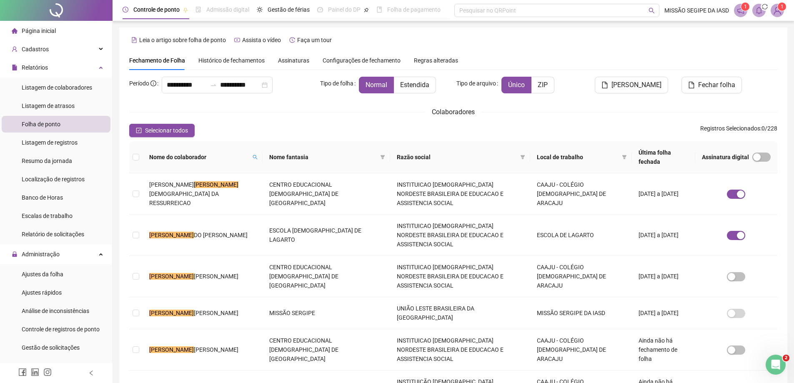
click at [763, 18] on header "Controle de ponto Admissão digital Gestão de férias Painel do DP Folha de pagam…" at bounding box center [453, 10] width 681 height 21
click at [760, 18] on header "Controle de ponto Admissão digital Gestão de férias Painel do DP Folha de pagam…" at bounding box center [453, 10] width 681 height 21
drag, startPoint x: 759, startPoint y: 18, endPoint x: 758, endPoint y: 13, distance: 4.3
click at [759, 17] on header "Controle de ponto Admissão digital Gestão de férias Painel do DP Folha de pagam…" at bounding box center [453, 10] width 681 height 21
click at [758, 13] on icon "bell" at bounding box center [759, 11] width 6 height 8
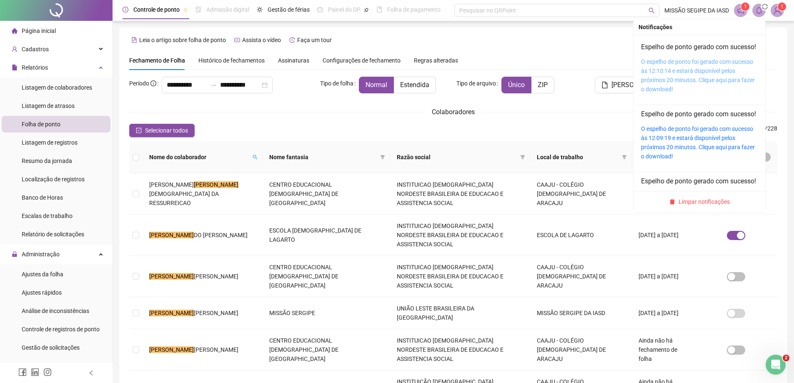
click at [675, 78] on link "O espelho de ponto foi gerado com sucesso às 12:10:14 e estará disponível pelos…" at bounding box center [698, 75] width 114 height 34
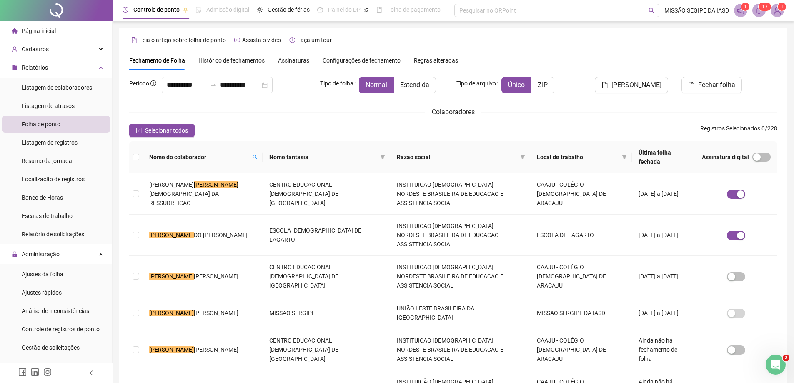
click at [762, 6] on span "1" at bounding box center [763, 7] width 3 height 6
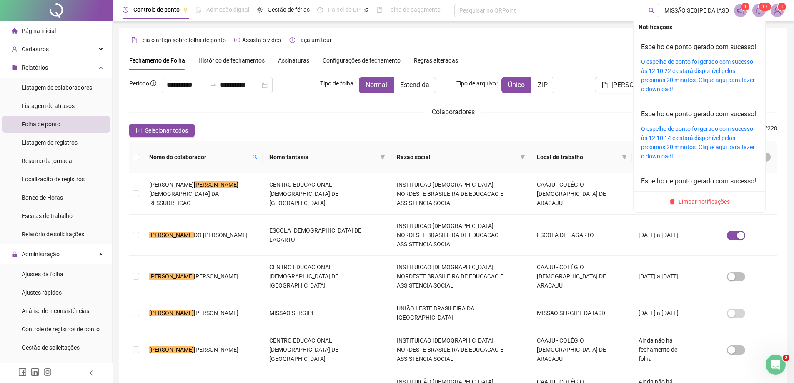
click at [700, 76] on div "O espelho de ponto foi gerado com sucesso às 12:10:22 e estará disponível pelos…" at bounding box center [699, 75] width 117 height 37
click at [701, 84] on link "O espelho de ponto foi gerado com sucesso às 12:10:22 e estará disponível pelos…" at bounding box center [698, 75] width 114 height 34
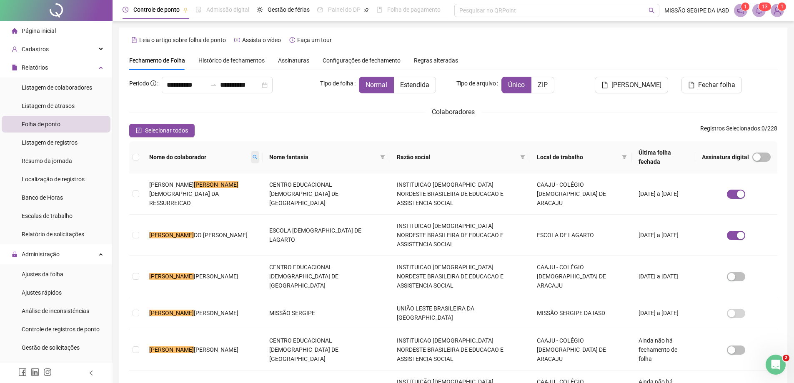
click at [253, 155] on icon "search" at bounding box center [255, 157] width 5 height 5
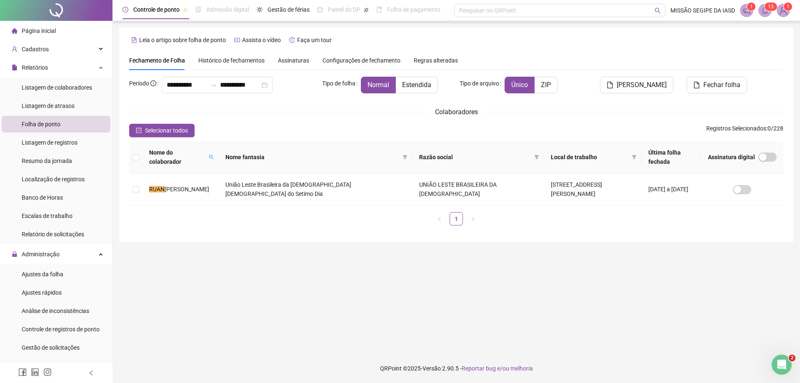
click at [128, 190] on div "Nome do colaborador Nome fantasia Razão social Local de trabalho Última folha f…" at bounding box center [456, 186] width 661 height 91
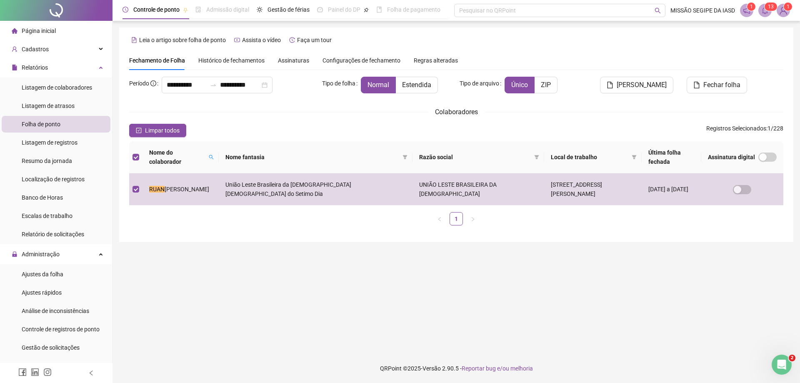
click at [651, 90] on button "[PERSON_NAME]" at bounding box center [636, 85] width 73 height 17
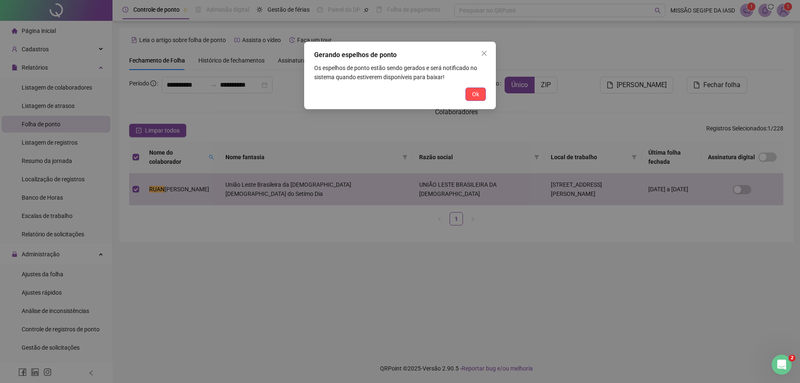
click at [477, 89] on button "Ok" at bounding box center [476, 94] width 20 height 13
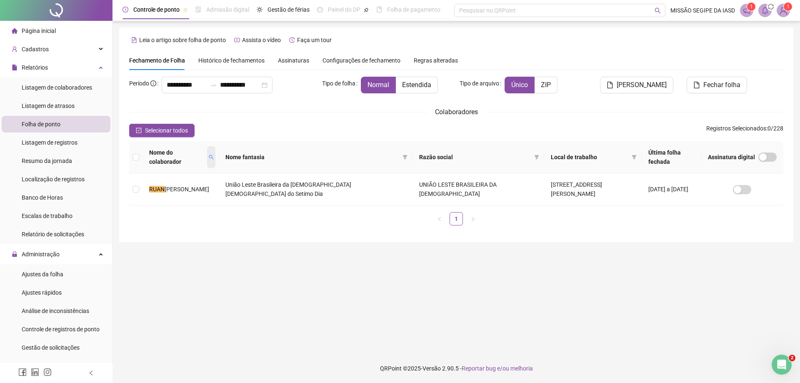
click at [207, 153] on span at bounding box center [211, 157] width 8 height 22
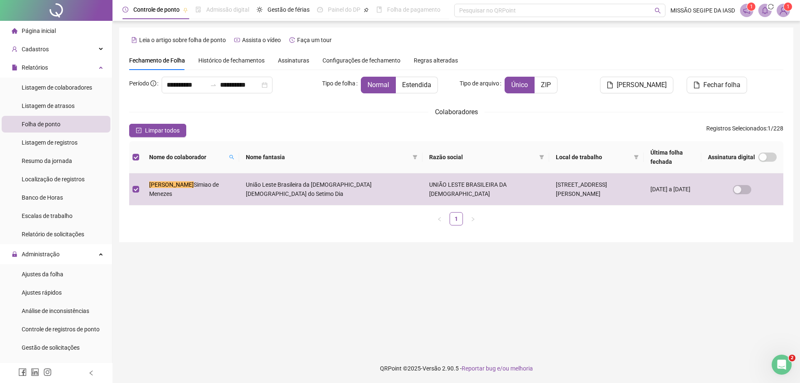
drag, startPoint x: 658, startPoint y: 83, endPoint x: 688, endPoint y: 69, distance: 33.0
click at [658, 83] on span "[PERSON_NAME]" at bounding box center [642, 85] width 50 height 10
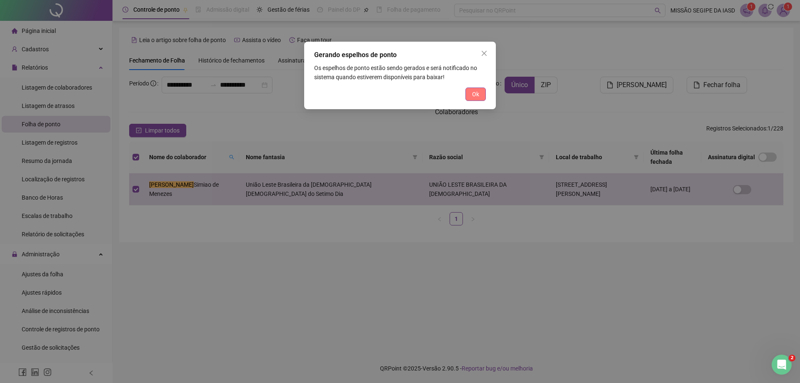
click at [480, 95] on button "Ok" at bounding box center [476, 94] width 20 height 13
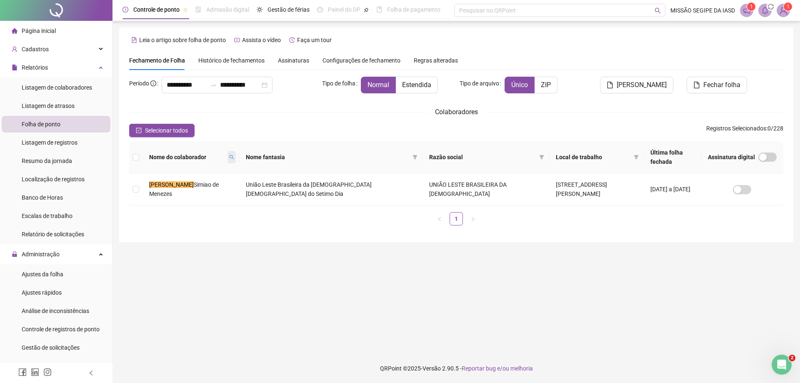
click at [228, 154] on span at bounding box center [232, 157] width 8 height 13
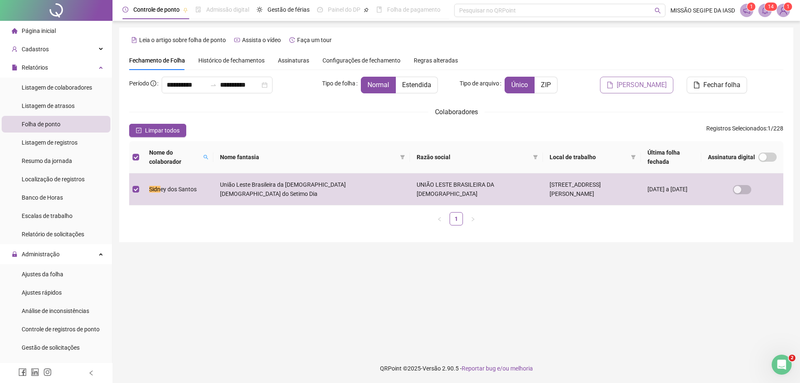
click at [624, 87] on button "[PERSON_NAME]" at bounding box center [636, 85] width 73 height 17
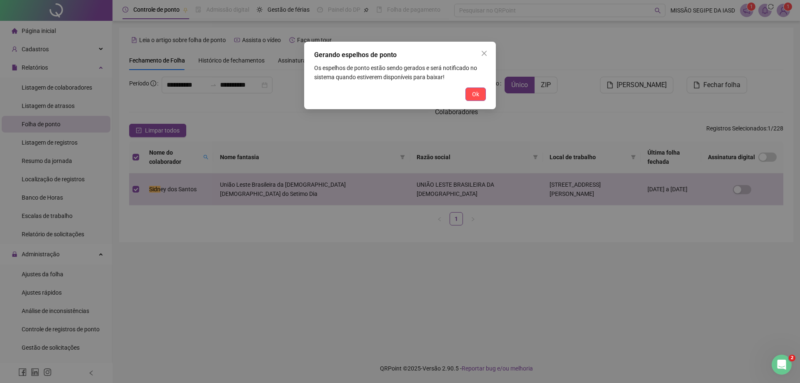
drag, startPoint x: 471, startPoint y: 94, endPoint x: 280, endPoint y: 150, distance: 199.1
click at [471, 94] on button "Ok" at bounding box center [476, 94] width 20 height 13
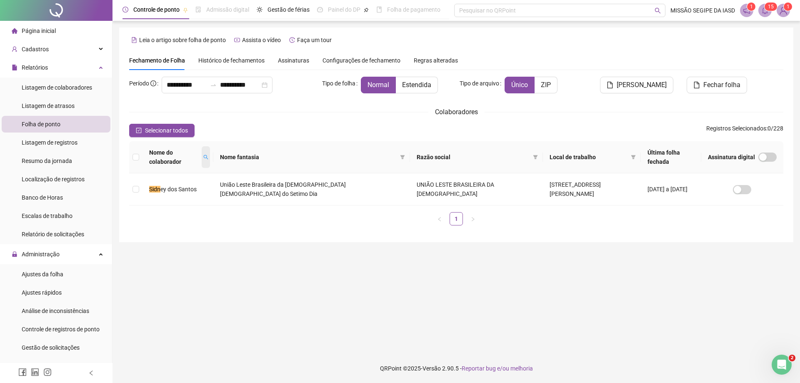
click at [203, 160] on span at bounding box center [206, 157] width 8 height 22
type input "***"
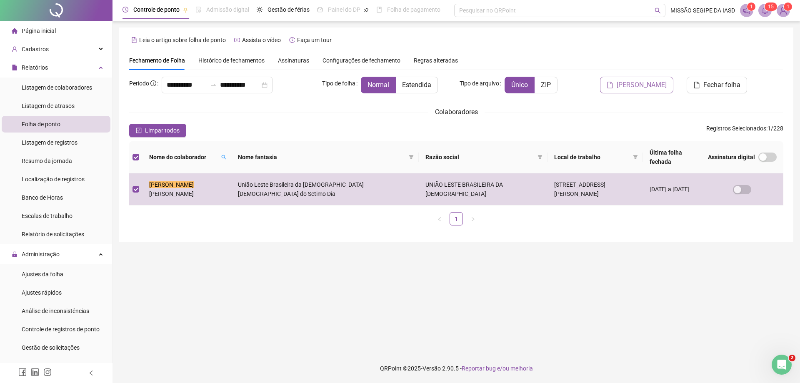
click at [643, 85] on span "[PERSON_NAME]" at bounding box center [642, 85] width 50 height 10
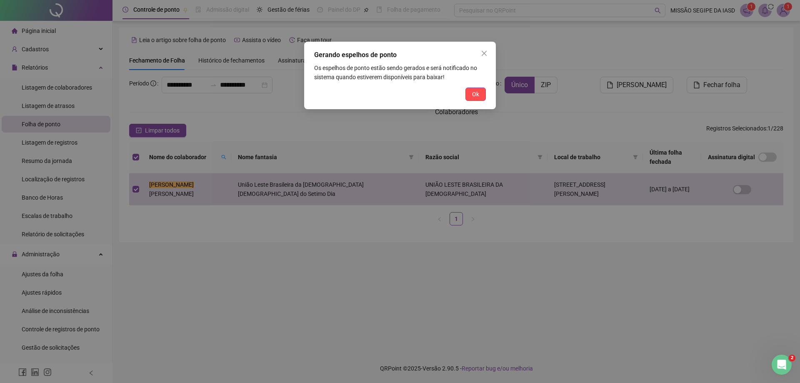
drag, startPoint x: 480, startPoint y: 96, endPoint x: 575, endPoint y: 66, distance: 99.8
click at [479, 96] on button "Ok" at bounding box center [476, 94] width 20 height 13
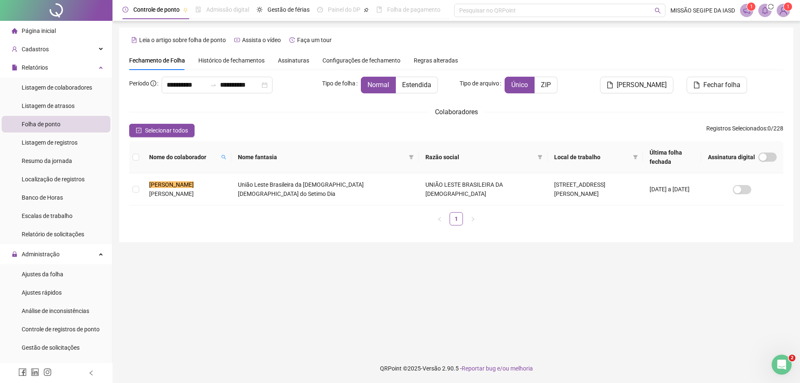
click at [760, 14] on span at bounding box center [765, 10] width 13 height 13
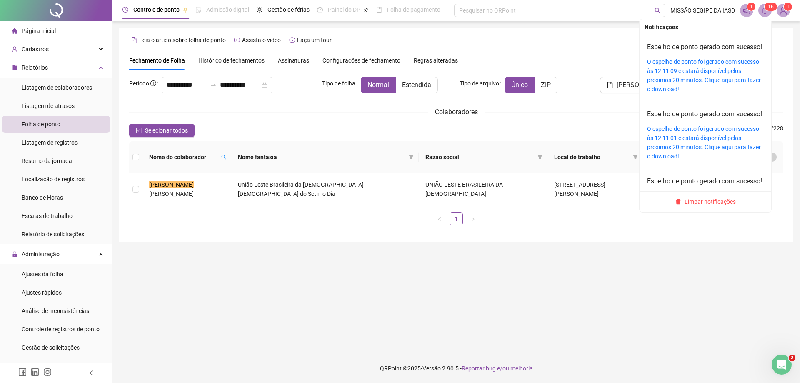
scroll to position [83, 0]
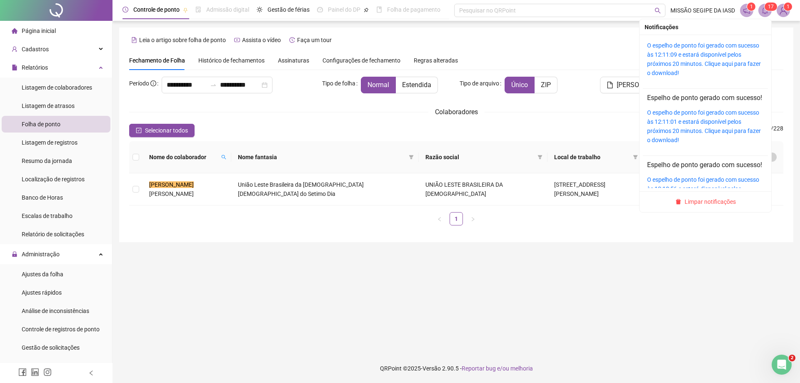
click at [765, 13] on icon "bell" at bounding box center [765, 11] width 8 height 8
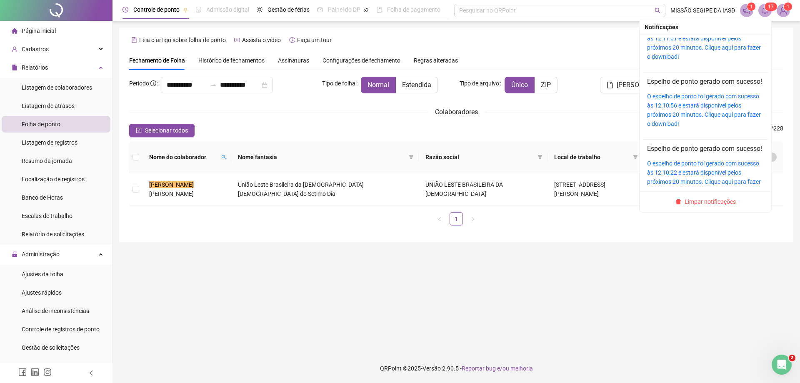
scroll to position [208, 0]
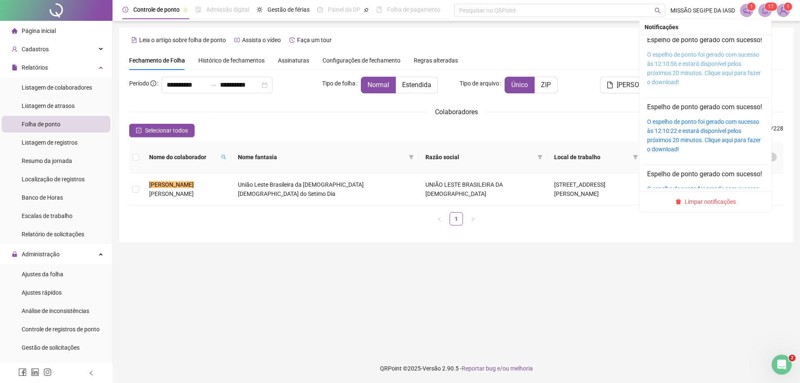
click at [693, 85] on link "O espelho de ponto foi gerado com sucesso às 12:10:56 e estará disponível pelos…" at bounding box center [704, 68] width 114 height 34
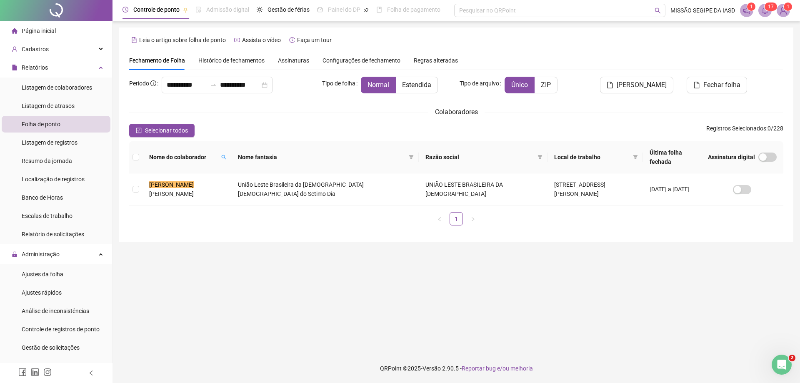
click at [761, 15] on span at bounding box center [765, 10] width 13 height 13
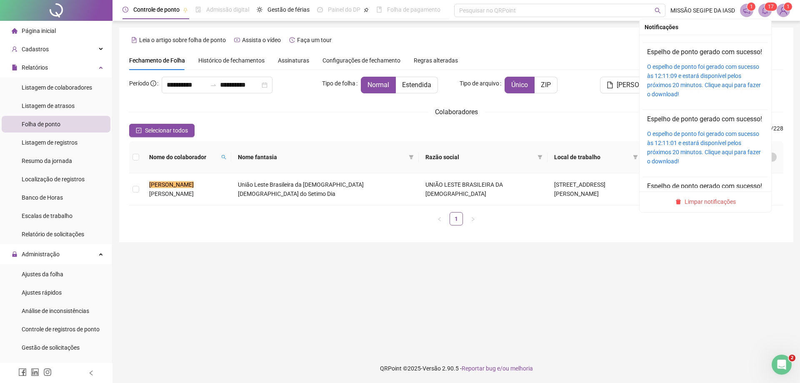
scroll to position [42, 0]
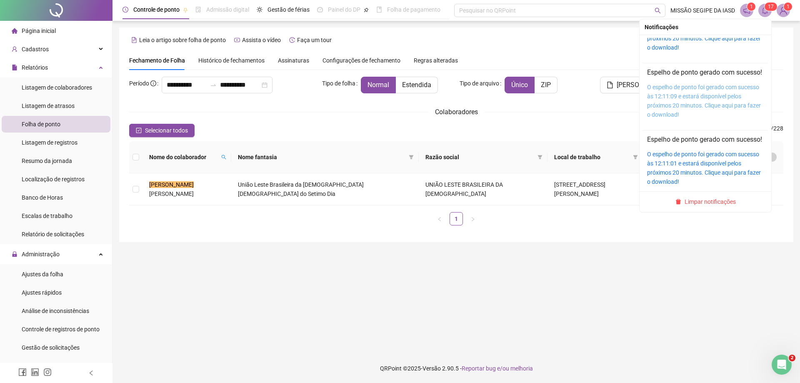
click at [698, 118] on link "O espelho de ponto foi gerado com sucesso às 12:11:09 e estará disponível pelos…" at bounding box center [704, 101] width 114 height 34
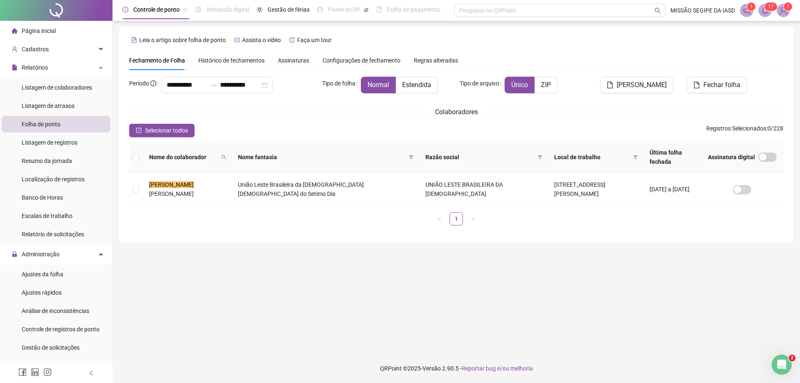
click at [758, 10] on div "1 1 7 1" at bounding box center [765, 10] width 50 height 13
click at [762, 10] on icon "bell" at bounding box center [765, 11] width 8 height 8
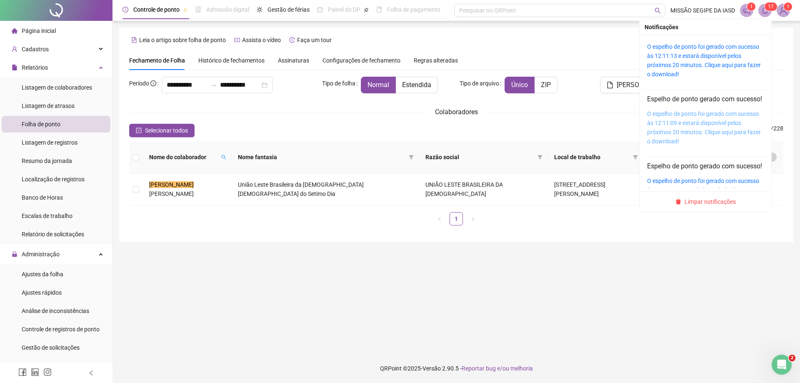
scroll to position [0, 0]
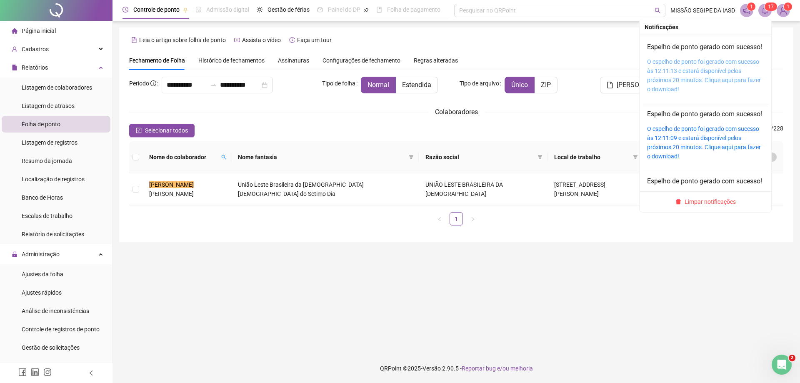
click at [700, 88] on link "O espelho de ponto foi gerado com sucesso às 12:11:13 e estará disponível pelos…" at bounding box center [704, 75] width 114 height 34
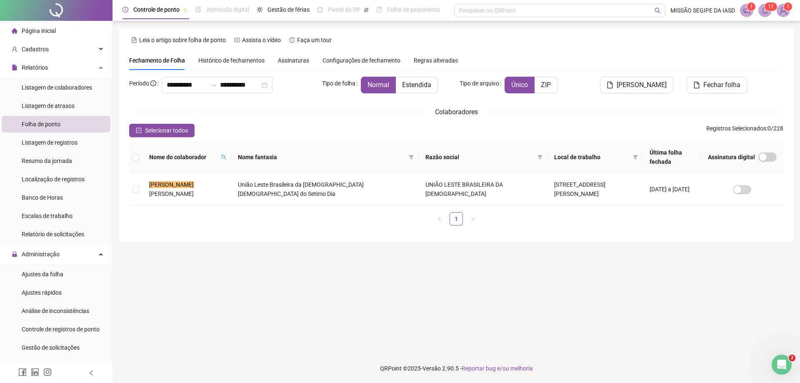
click at [496, 286] on main "**********" at bounding box center [456, 188] width 674 height 320
